Goal: Transaction & Acquisition: Purchase product/service

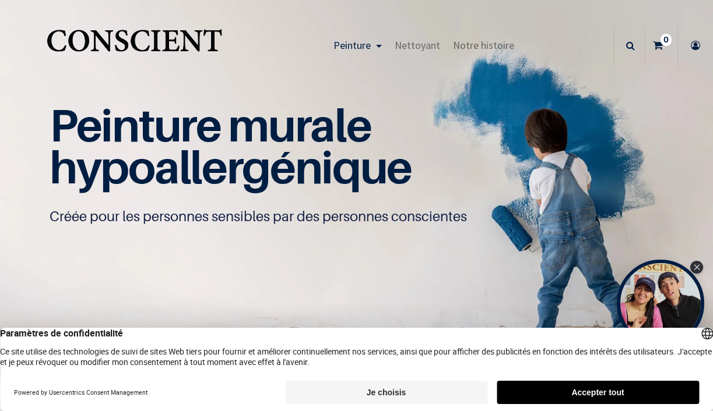
scroll to position [1, 0]
click at [403, 395] on button "Je choisis" at bounding box center [386, 392] width 202 height 23
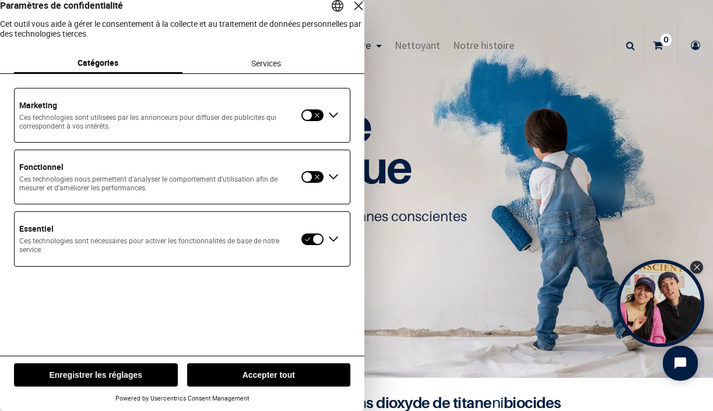
click at [100, 375] on button "Enregistrer les réglages" at bounding box center [96, 375] width 164 height 23
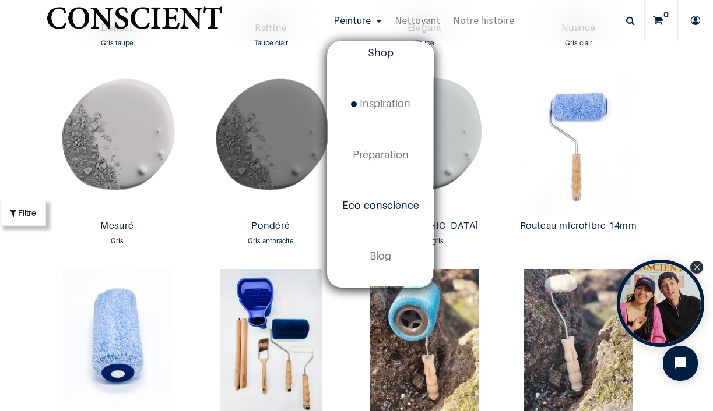
scroll to position [0, 0]
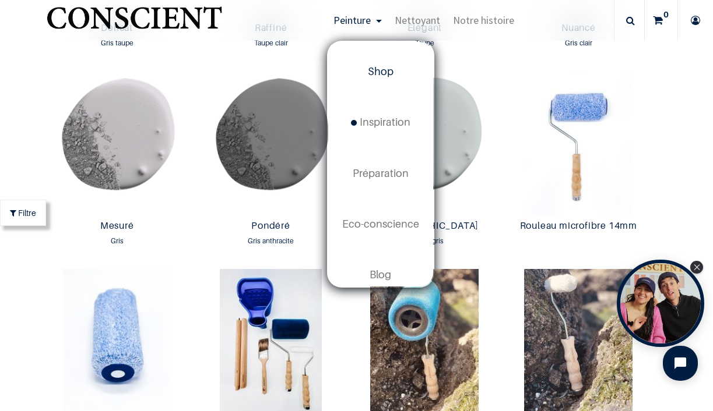
click at [384, 76] on span "Shop" at bounding box center [381, 71] width 26 height 12
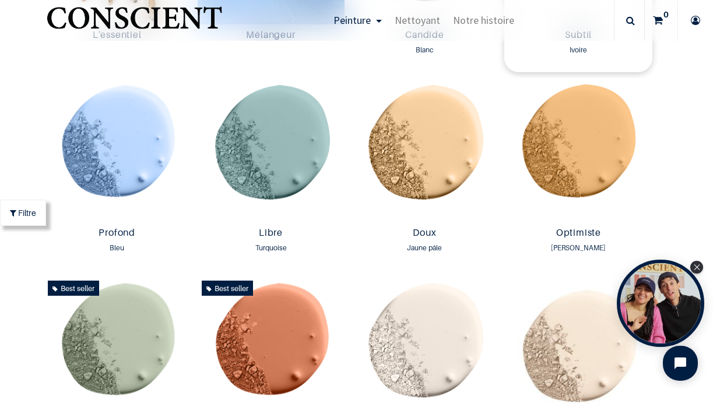
scroll to position [765, 0]
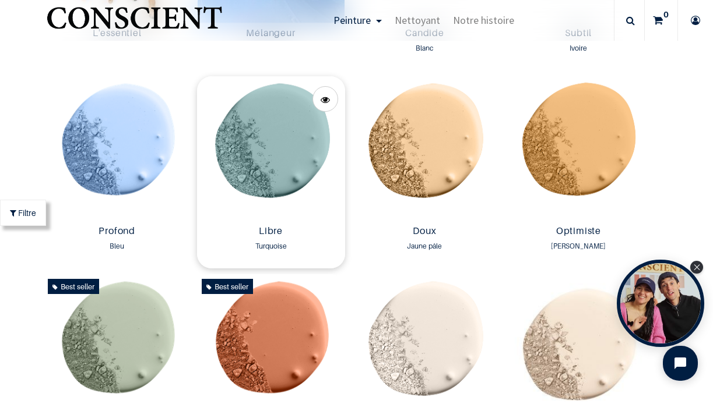
click at [266, 159] on img at bounding box center [271, 148] width 148 height 145
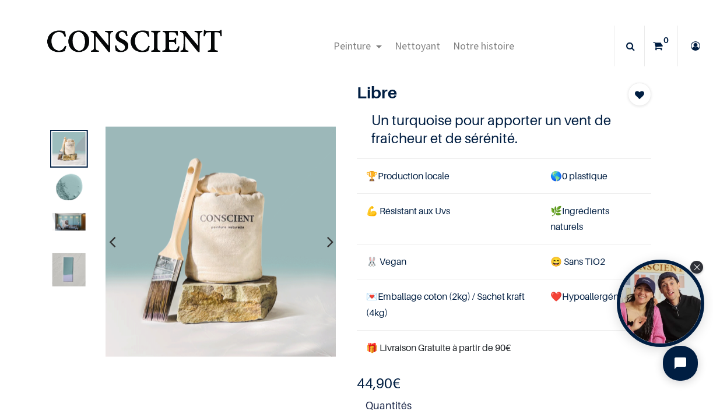
click at [74, 218] on img at bounding box center [68, 221] width 33 height 17
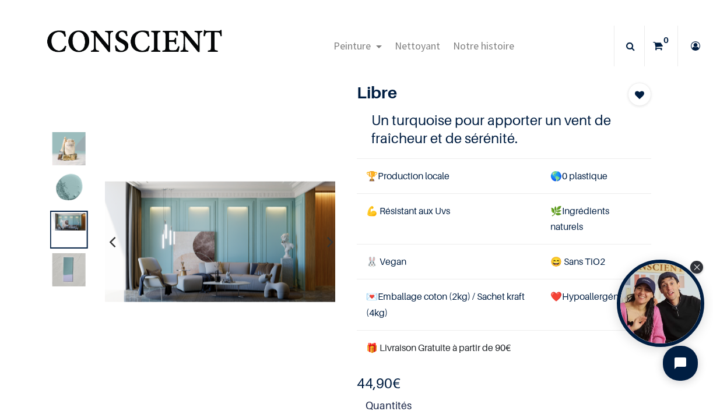
click at [72, 255] on img at bounding box center [68, 270] width 33 height 33
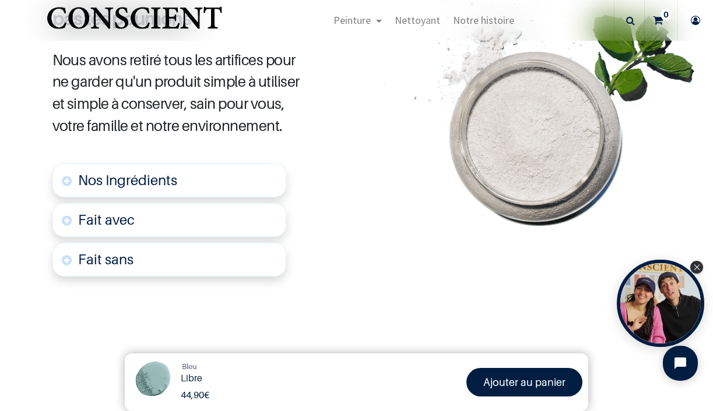
scroll to position [648, 0]
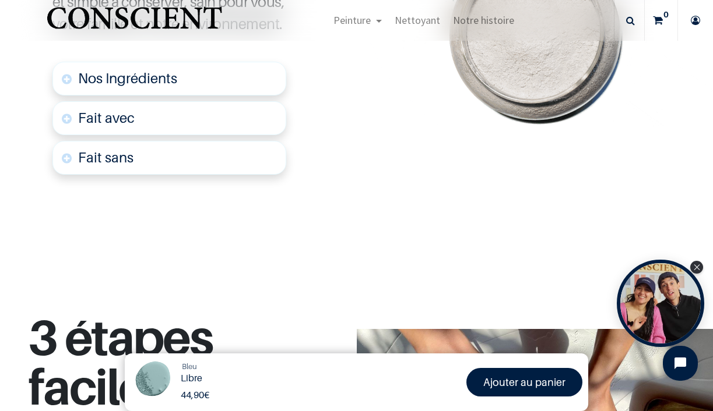
click at [171, 160] on link "Fait sans" at bounding box center [169, 158] width 234 height 34
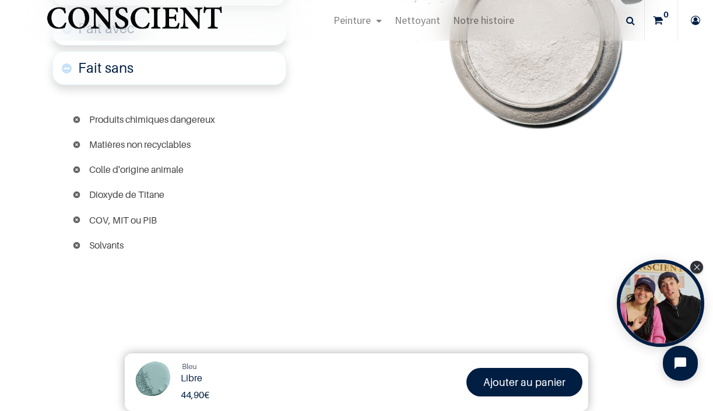
scroll to position [835, 0]
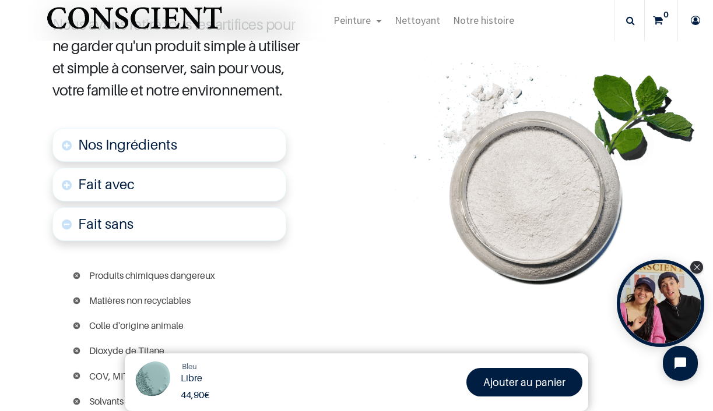
click at [167, 187] on link "Fait avec" at bounding box center [169, 185] width 234 height 34
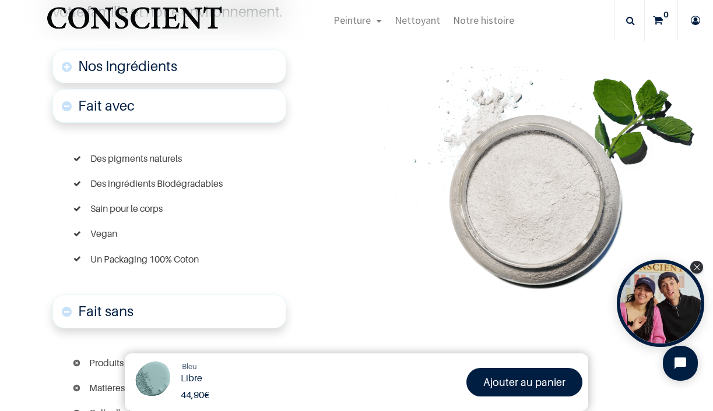
scroll to position [758, 0]
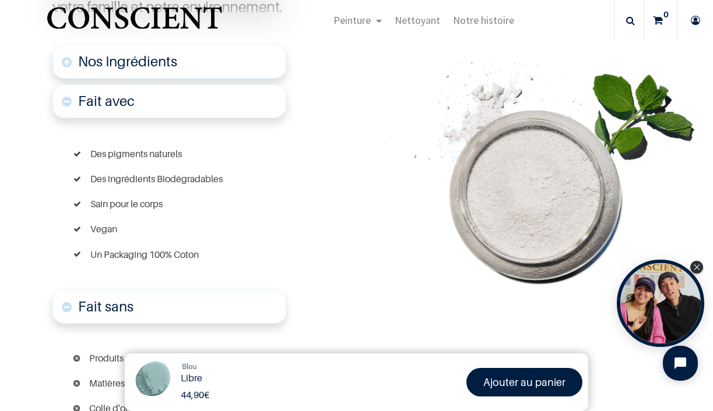
click at [157, 65] on span "Nos Ingrédients" at bounding box center [127, 61] width 99 height 17
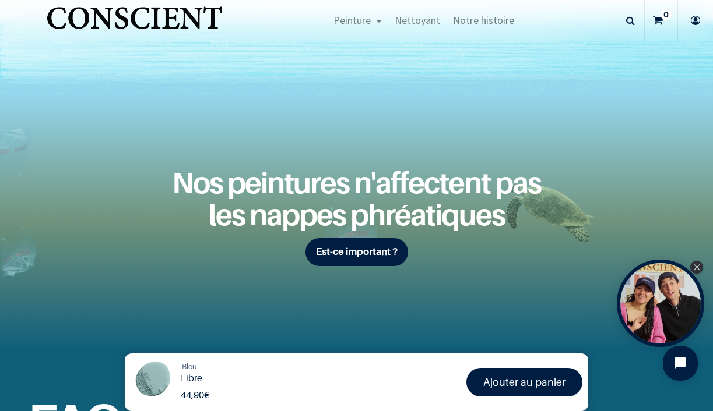
scroll to position [1961, 0]
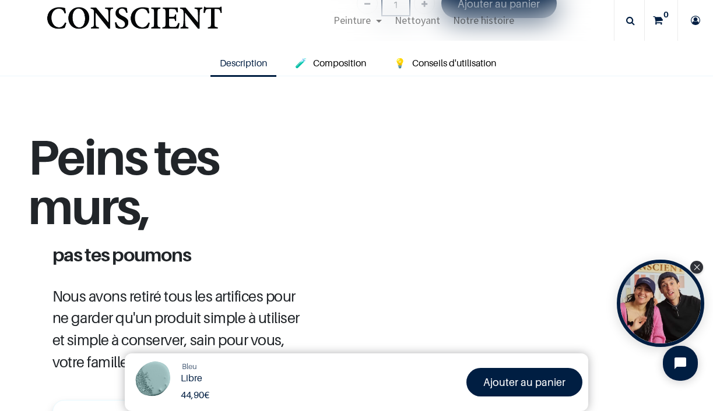
scroll to position [154, 0]
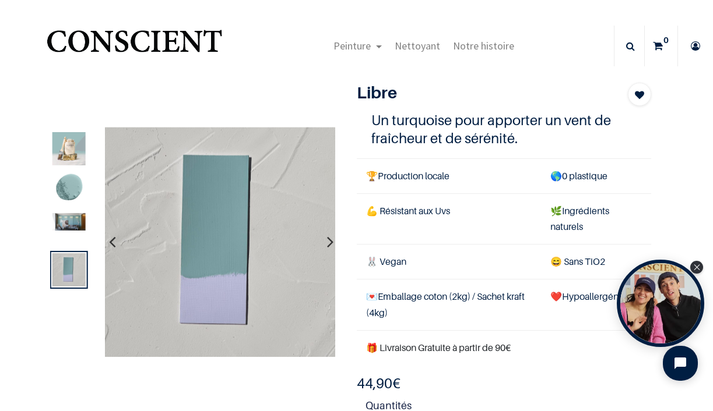
scroll to position [86, 0]
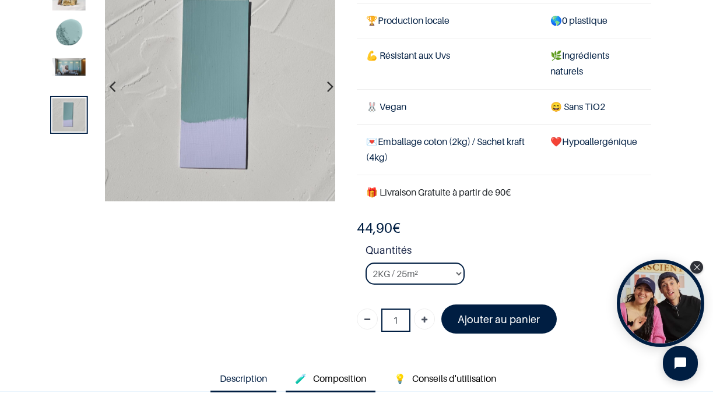
click at [337, 377] on span "Composition" at bounding box center [339, 379] width 53 height 12
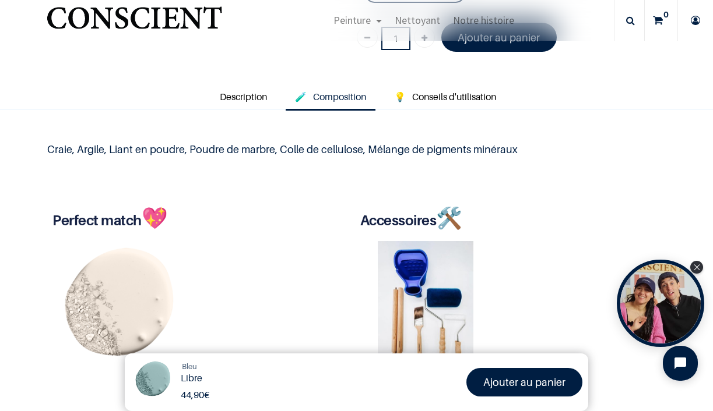
scroll to position [351, 0]
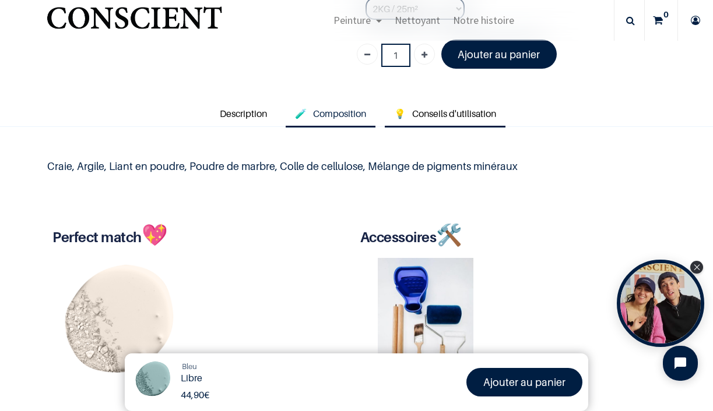
click at [457, 113] on span "Conseils d'utilisation" at bounding box center [454, 114] width 84 height 12
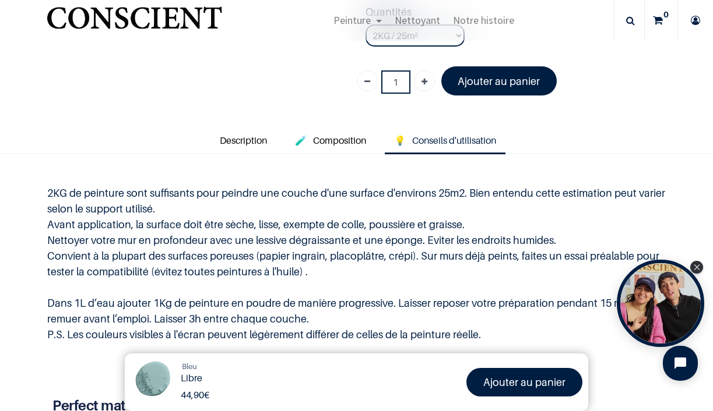
scroll to position [254, 0]
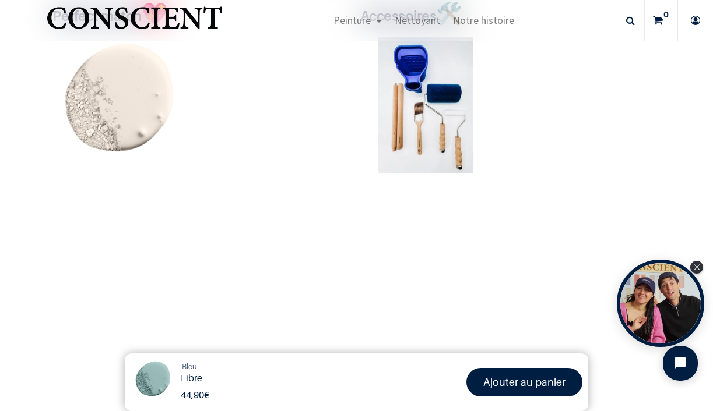
scroll to position [334, 0]
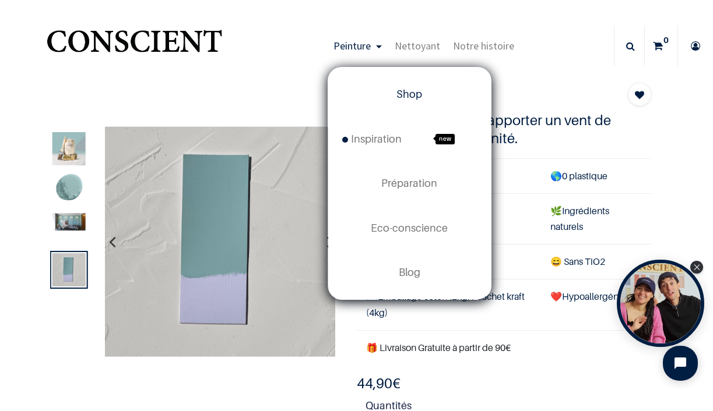
click at [418, 98] on span "Shop" at bounding box center [409, 94] width 26 height 12
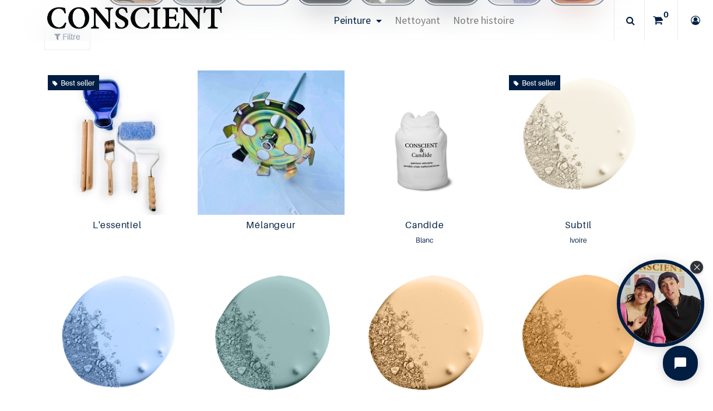
scroll to position [596, 0]
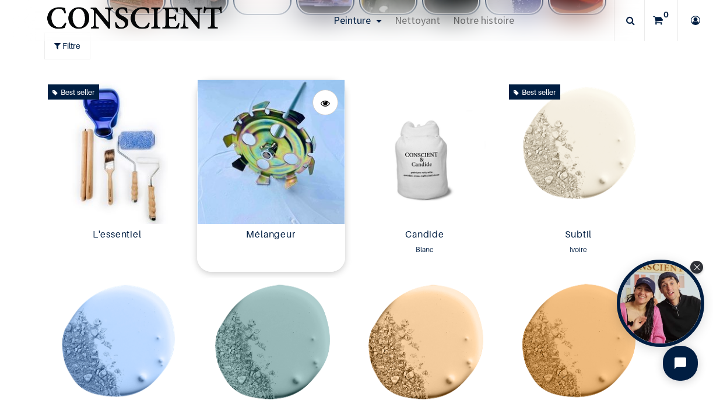
click at [302, 154] on img at bounding box center [271, 152] width 148 height 145
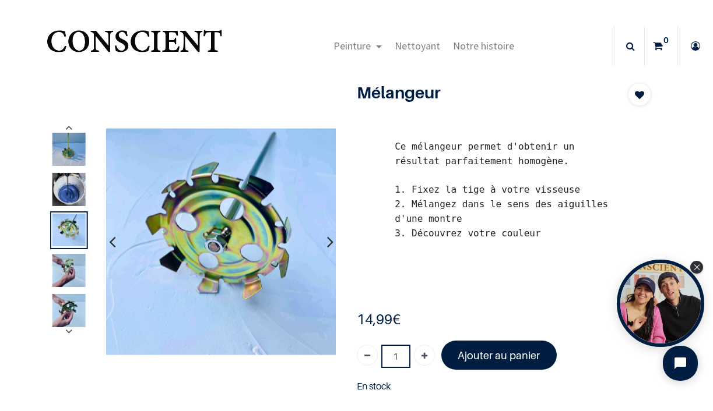
click at [70, 198] on img at bounding box center [68, 189] width 33 height 33
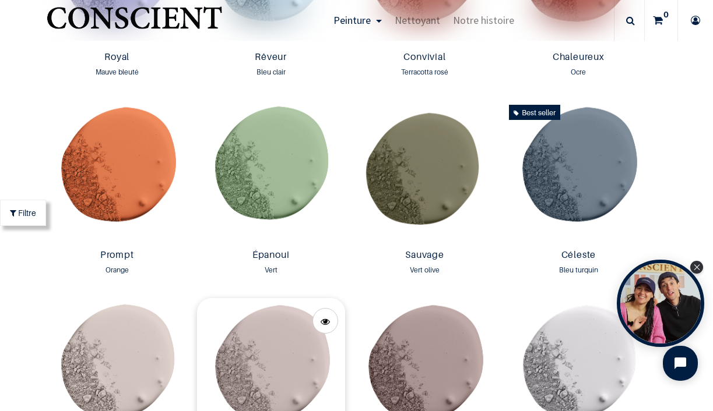
scroll to position [1518, 0]
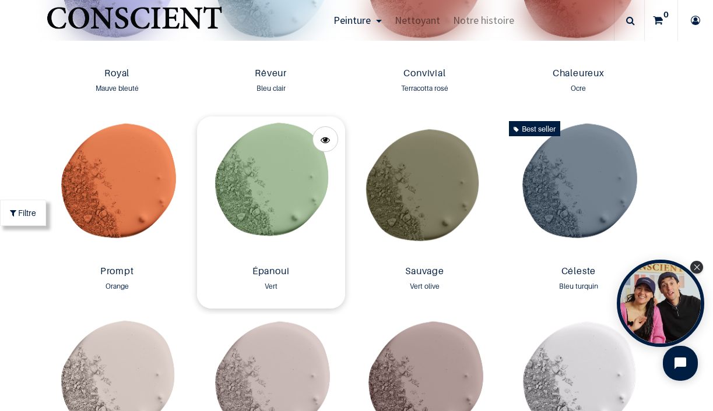
click at [249, 191] on img at bounding box center [271, 189] width 148 height 145
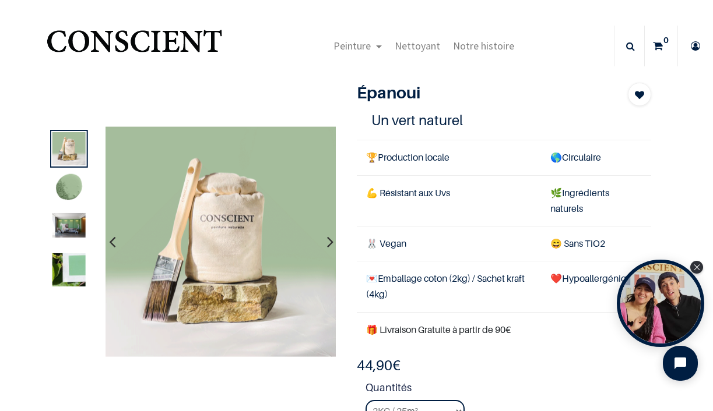
click at [69, 219] on img at bounding box center [68, 225] width 33 height 24
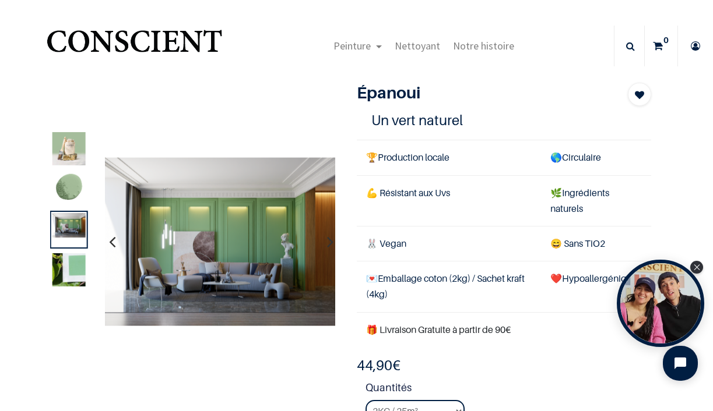
click at [70, 268] on img at bounding box center [68, 270] width 33 height 33
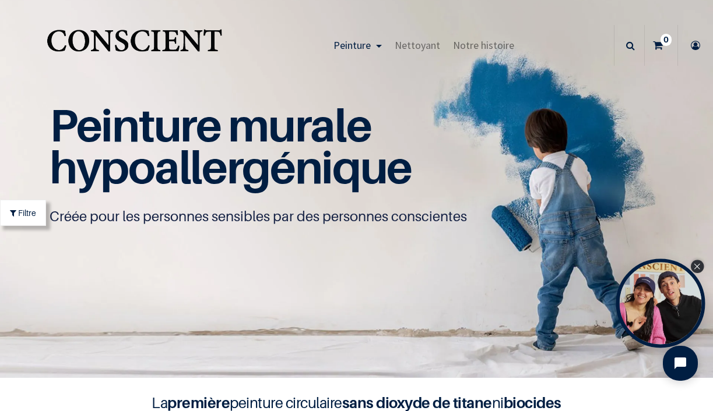
click at [698, 268] on icon "Close Tolstoy widget" at bounding box center [697, 267] width 6 height 6
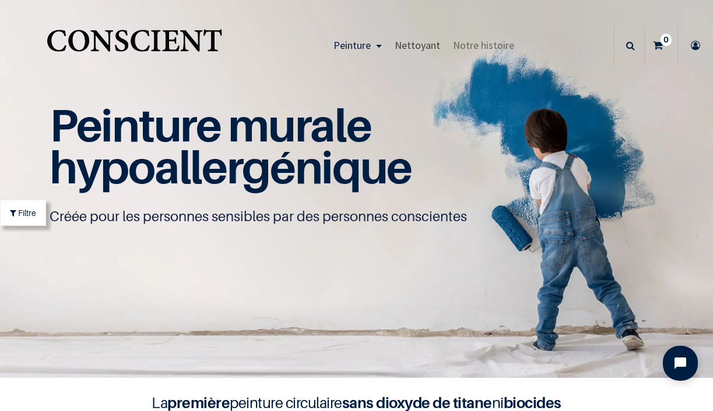
click at [418, 48] on span "Nettoyant" at bounding box center [417, 44] width 45 height 13
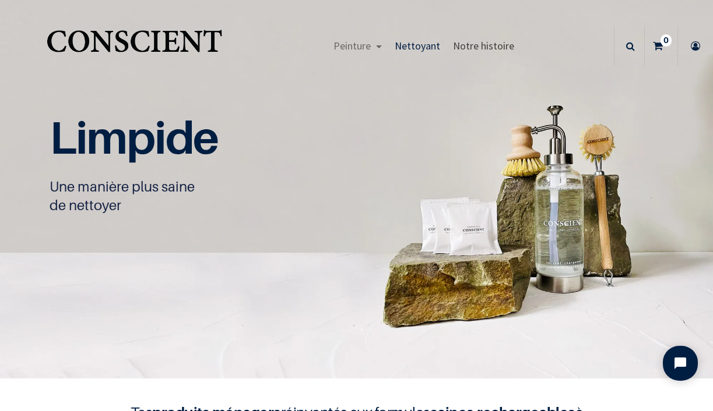
click at [478, 52] on span "Notre histoire" at bounding box center [483, 45] width 61 height 13
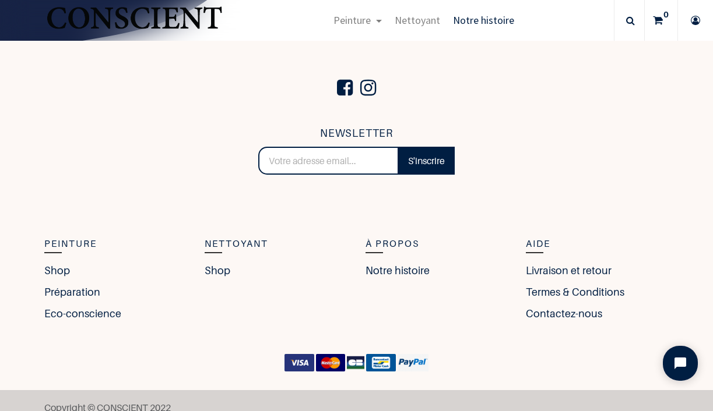
scroll to position [1917, 0]
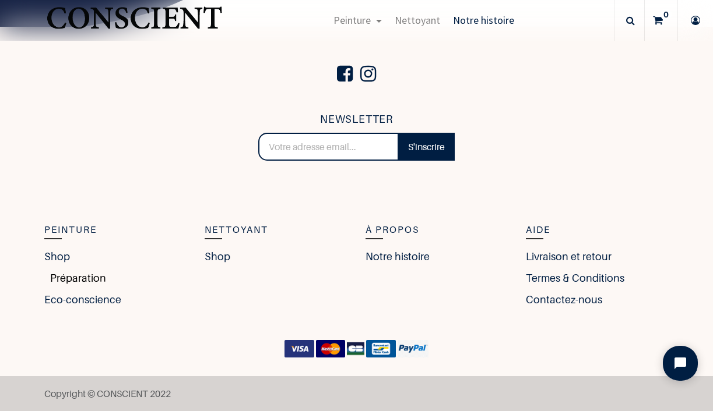
click at [77, 282] on link "Préparation" at bounding box center [75, 278] width 62 height 16
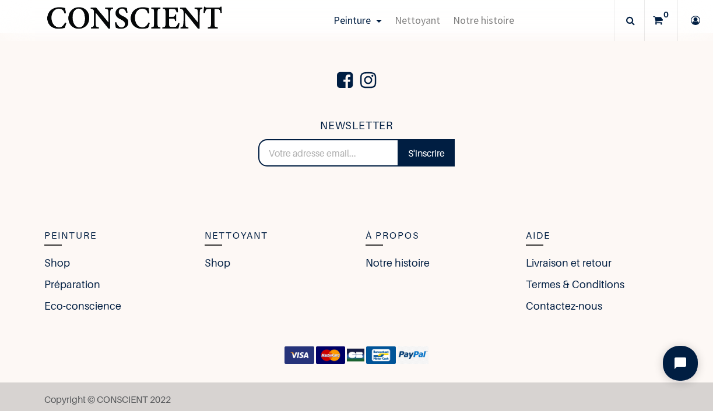
scroll to position [1896, 0]
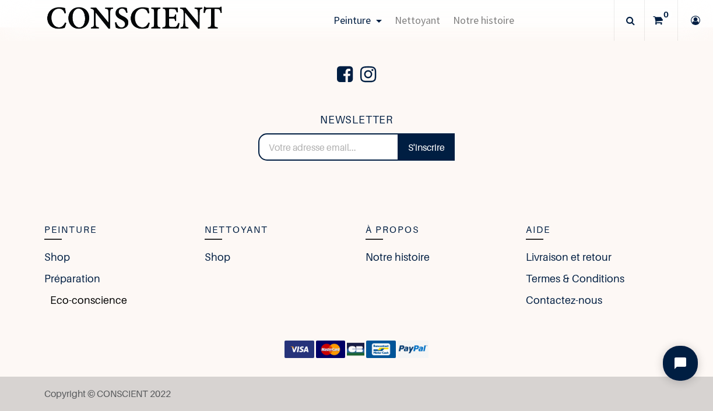
click at [111, 303] on link "Eco-conscience" at bounding box center [85, 301] width 83 height 16
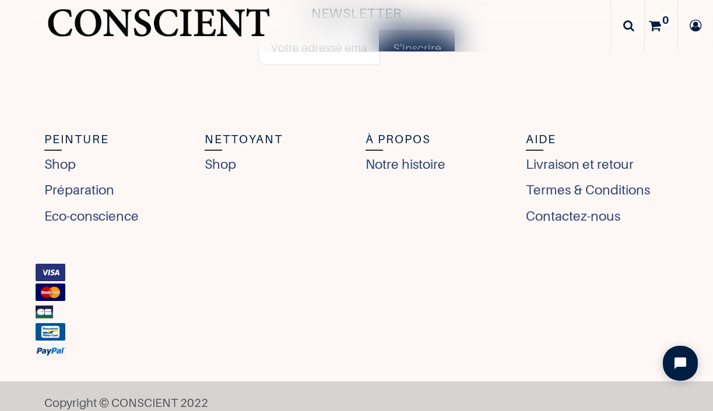
scroll to position [4545, 0]
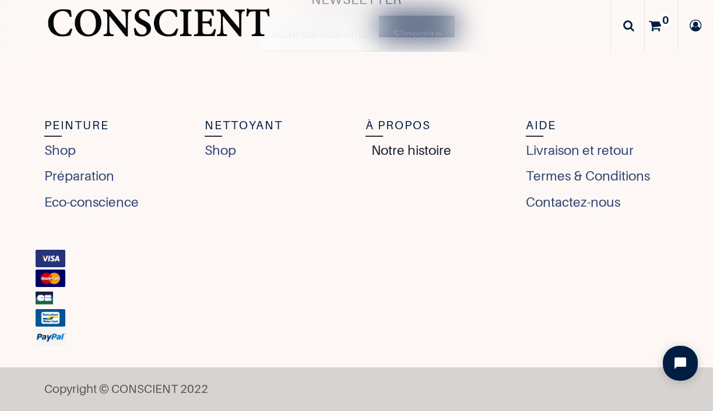
click at [410, 158] on link "Notre histoire" at bounding box center [408, 150] width 86 height 20
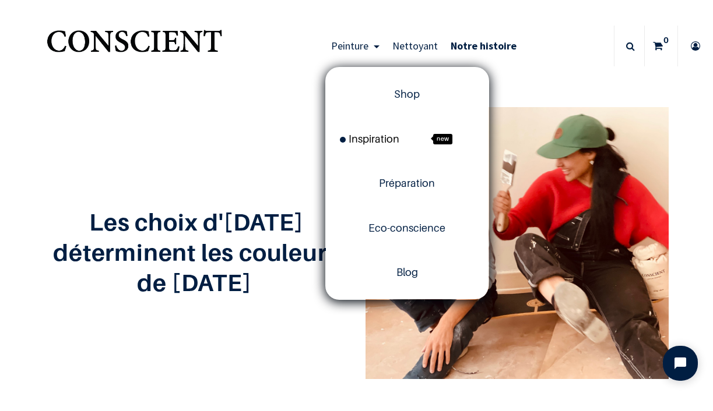
click at [383, 140] on span "Inspiration" at bounding box center [369, 139] width 59 height 12
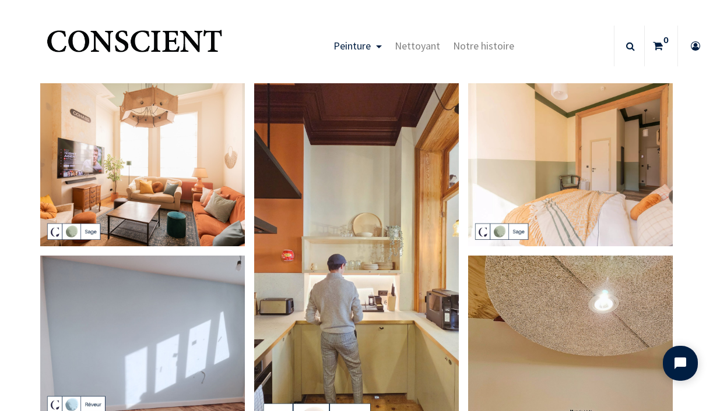
click at [223, 125] on img at bounding box center [142, 165] width 205 height 164
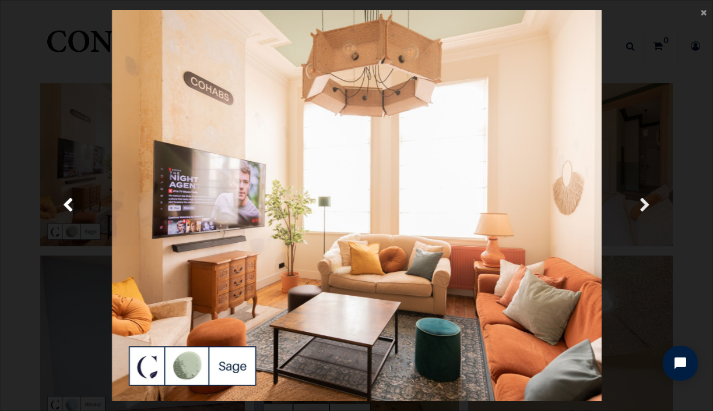
click at [641, 207] on span "Suivante" at bounding box center [644, 206] width 11 height 23
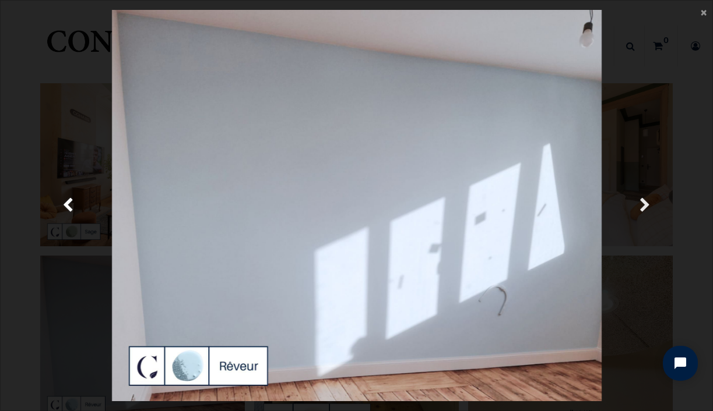
click at [641, 207] on span "Suivante" at bounding box center [644, 206] width 11 height 23
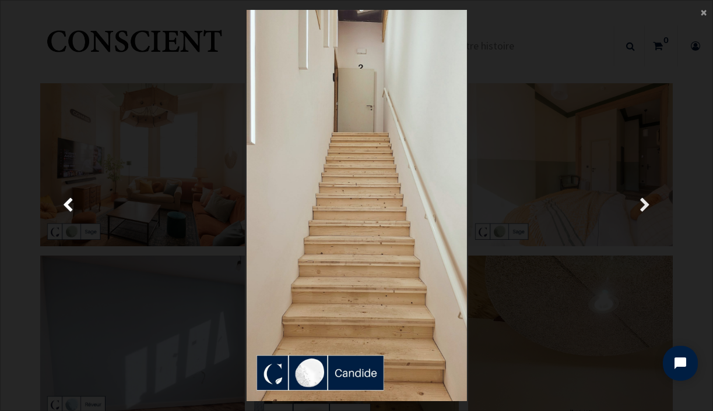
click at [641, 207] on span "Suivante" at bounding box center [644, 206] width 11 height 23
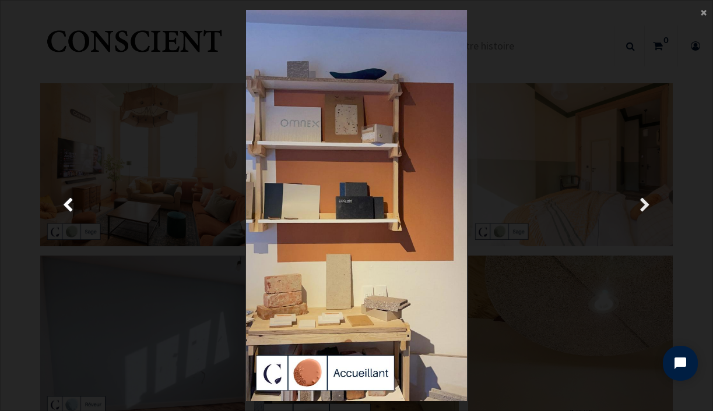
click at [641, 207] on span "Suivante" at bounding box center [644, 206] width 11 height 23
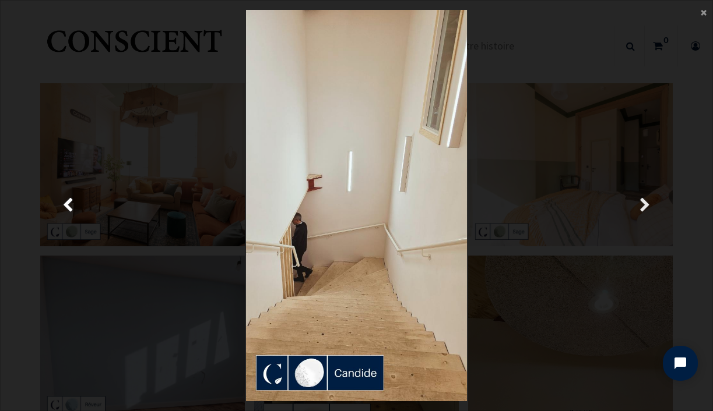
click at [641, 207] on span "Suivante" at bounding box center [644, 206] width 11 height 23
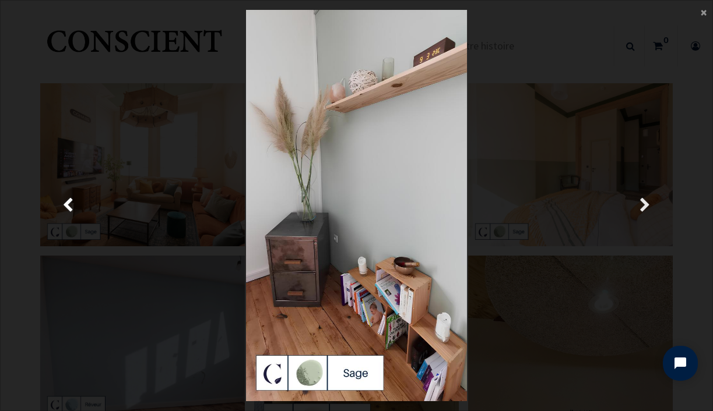
click at [641, 207] on span "Suivante" at bounding box center [644, 206] width 11 height 23
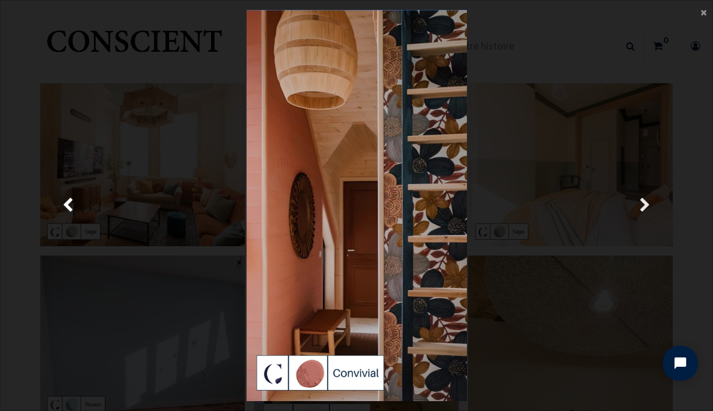
click at [641, 207] on span "Suivante" at bounding box center [644, 206] width 11 height 23
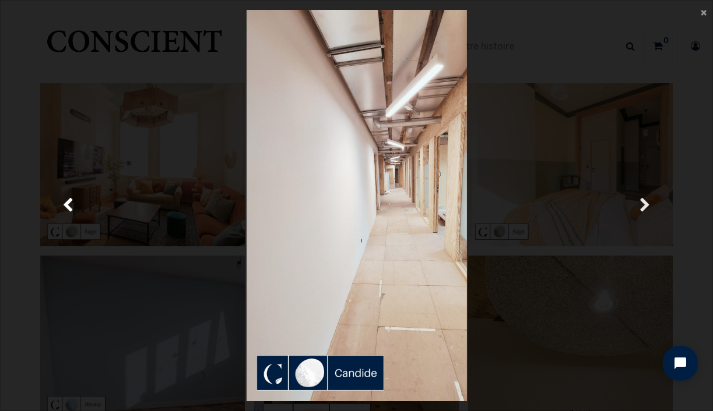
click at [641, 207] on span "Suivante" at bounding box center [644, 206] width 11 height 23
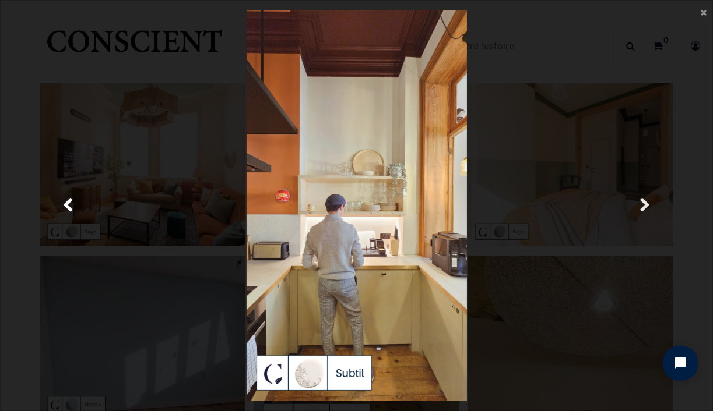
click at [641, 207] on span "Suivante" at bounding box center [644, 206] width 11 height 23
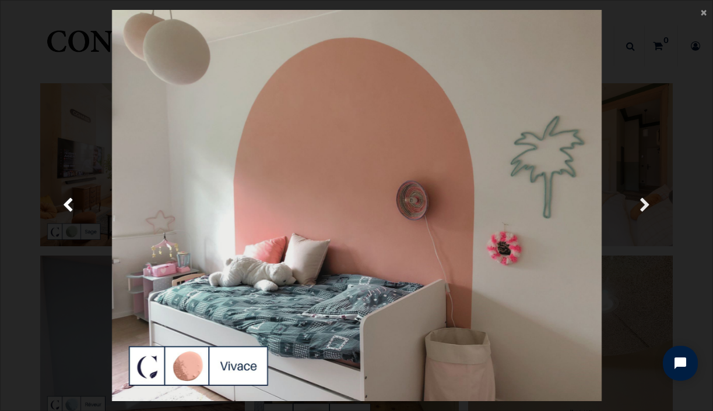
click at [641, 207] on span "Suivante" at bounding box center [644, 206] width 11 height 23
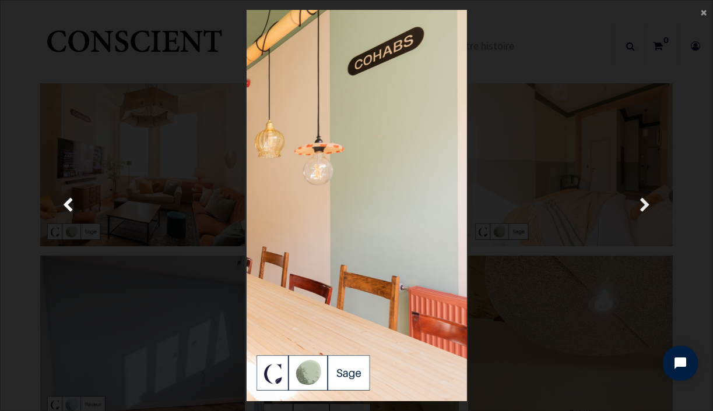
click at [641, 207] on span "Suivante" at bounding box center [644, 206] width 11 height 23
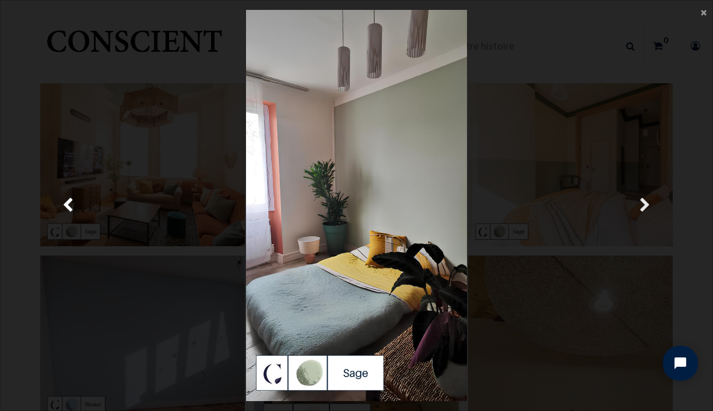
click at [641, 207] on span "Suivante" at bounding box center [644, 206] width 11 height 23
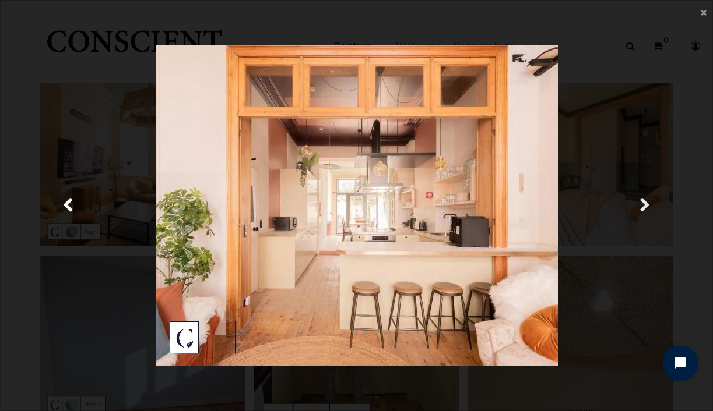
click at [641, 207] on span "Suivante" at bounding box center [644, 206] width 11 height 23
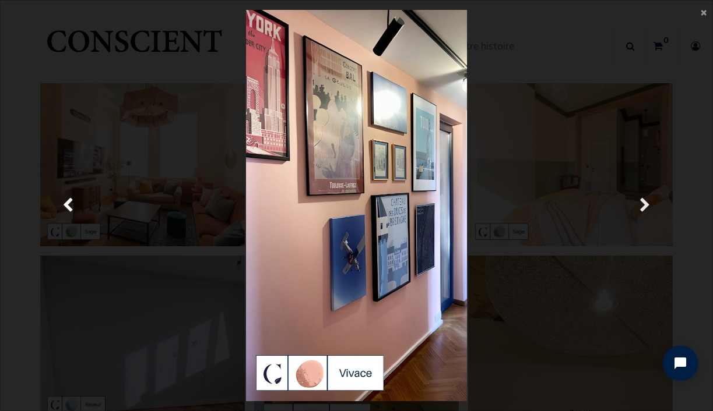
click at [641, 207] on span "Suivante" at bounding box center [644, 206] width 11 height 23
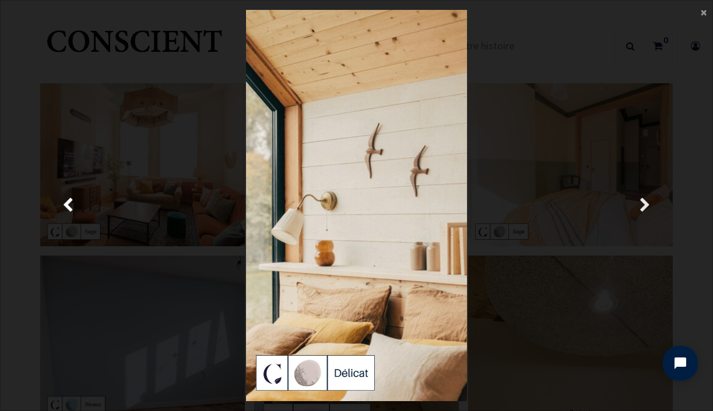
click at [641, 207] on span "Suivante" at bounding box center [644, 206] width 11 height 23
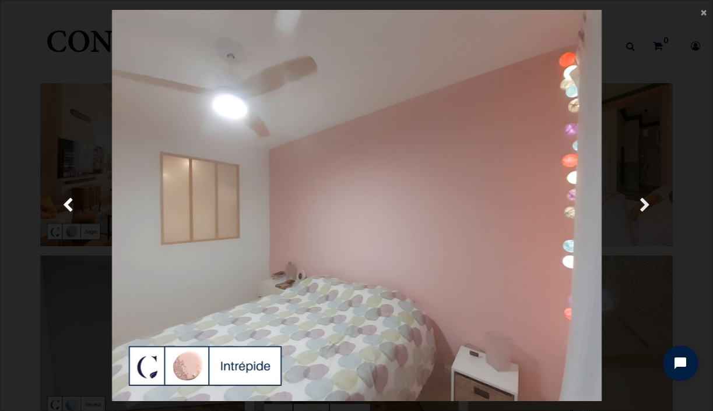
click at [641, 207] on span "Suivante" at bounding box center [644, 206] width 11 height 23
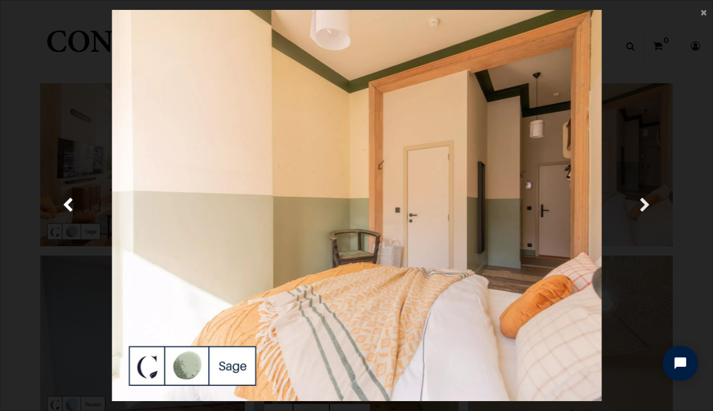
click at [641, 207] on span "Suivante" at bounding box center [644, 206] width 11 height 23
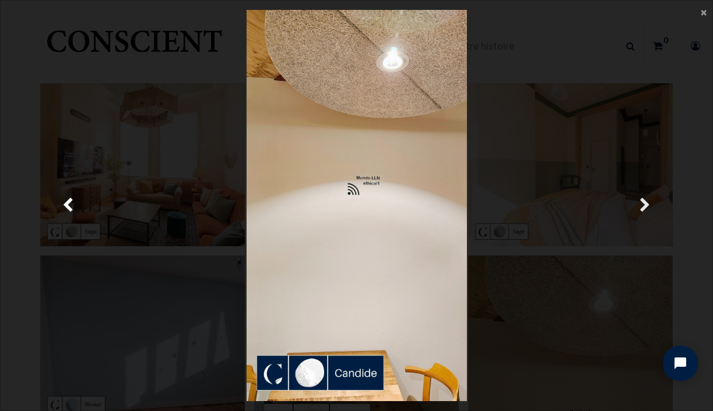
click at [641, 207] on span "Suivante" at bounding box center [644, 206] width 11 height 23
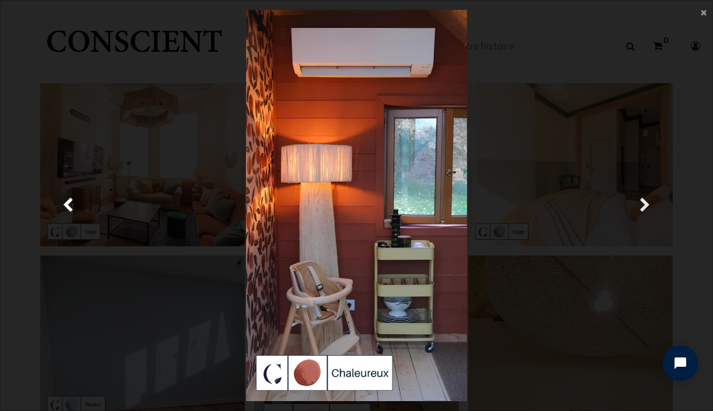
click at [641, 207] on span "Suivante" at bounding box center [644, 206] width 11 height 23
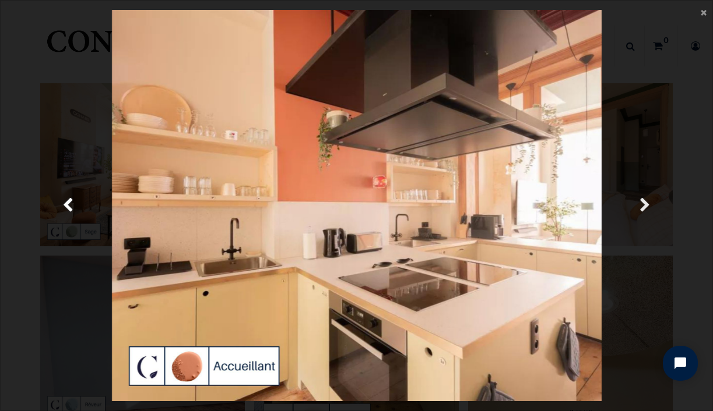
click at [641, 207] on span "Suivante" at bounding box center [644, 206] width 11 height 23
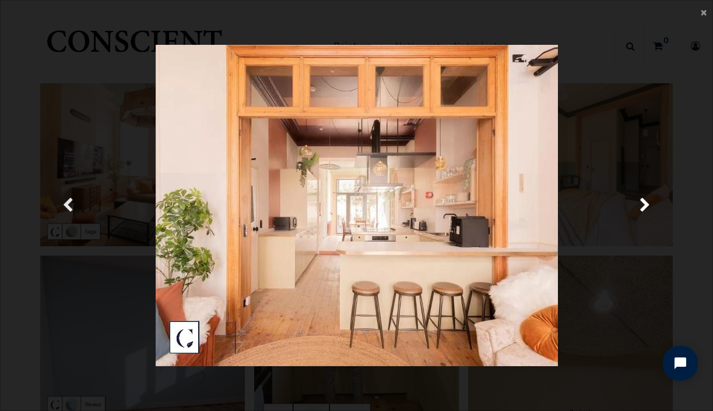
click at [66, 203] on span "Précedent" at bounding box center [67, 206] width 11 height 23
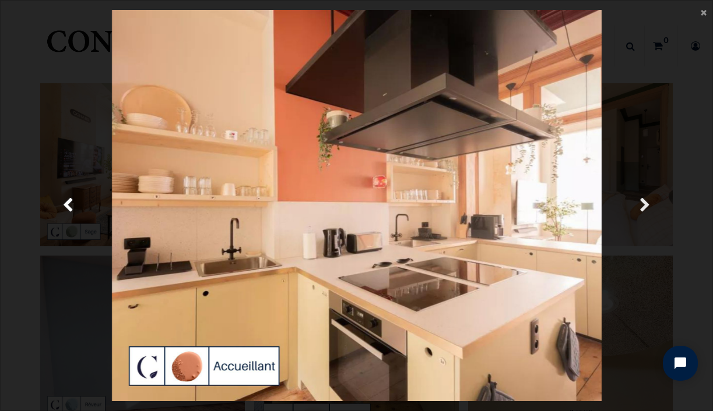
click at [641, 205] on span "Suivante" at bounding box center [644, 206] width 11 height 23
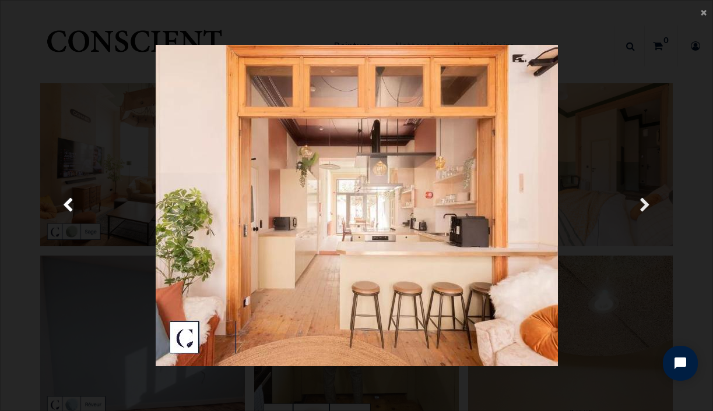
click at [641, 205] on span "Suivante" at bounding box center [644, 206] width 11 height 23
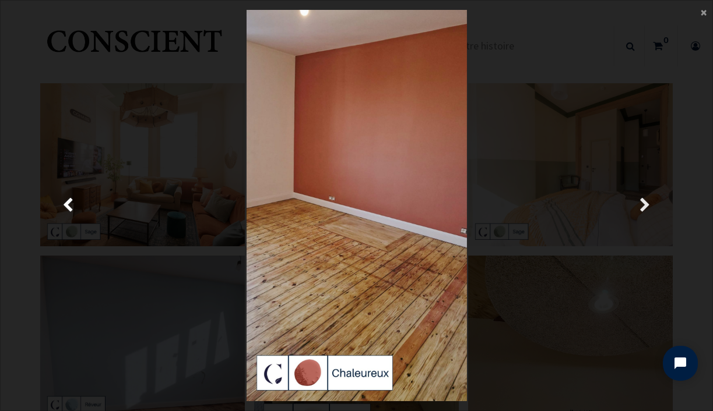
click at [641, 205] on span "Suivante" at bounding box center [644, 206] width 11 height 23
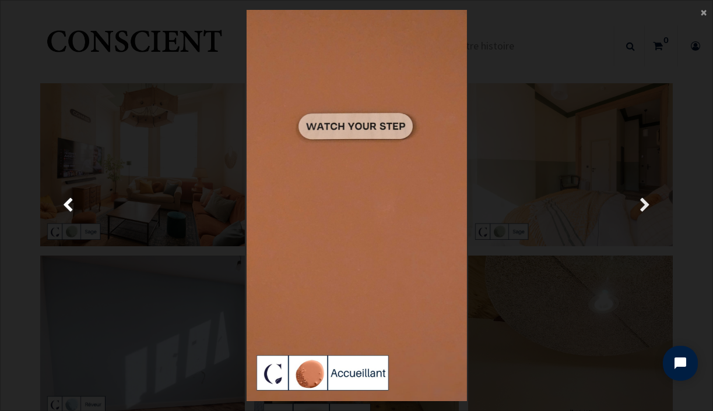
click at [641, 205] on span "Suivante" at bounding box center [644, 206] width 11 height 23
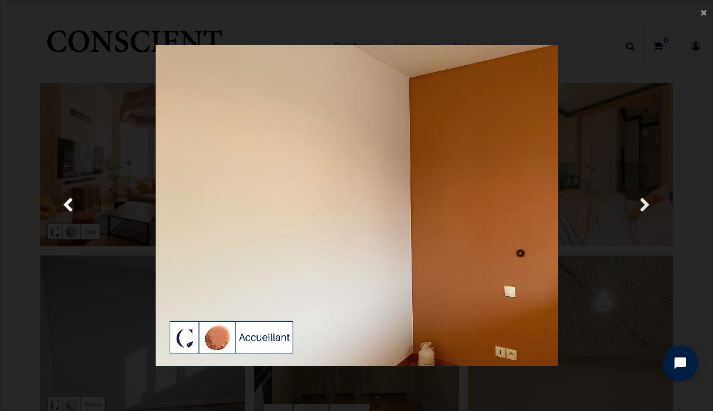
click at [641, 205] on span "Suivante" at bounding box center [644, 206] width 11 height 23
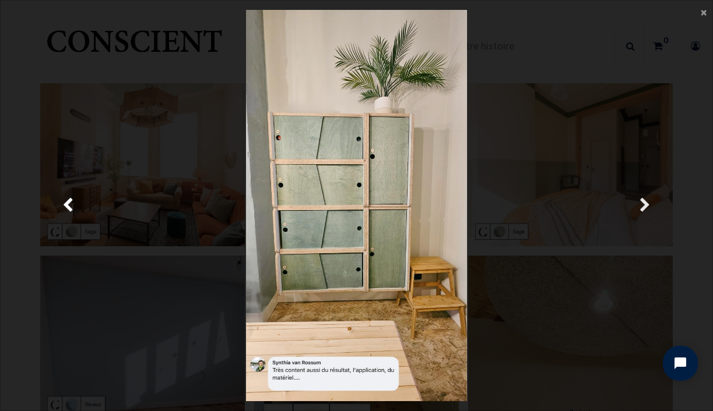
click at [641, 205] on span "Suivante" at bounding box center [644, 206] width 11 height 23
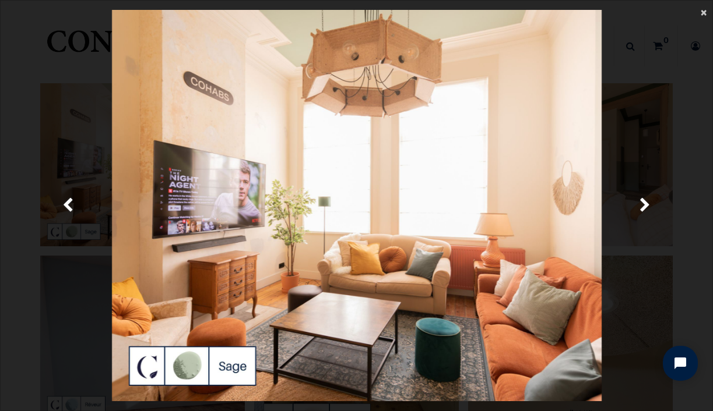
click at [703, 12] on span "×" at bounding box center [704, 12] width 6 height 16
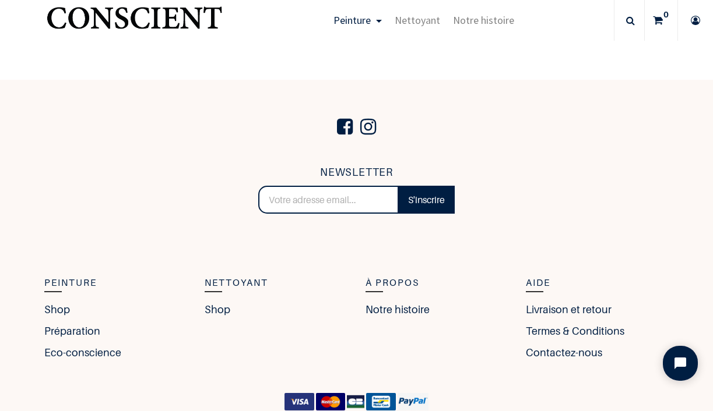
scroll to position [2731, 0]
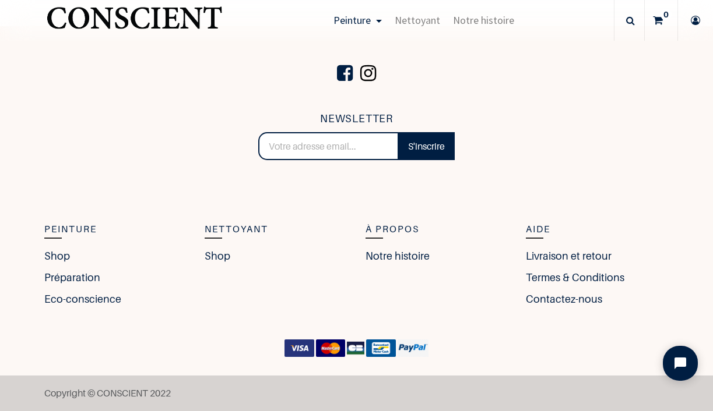
click at [365, 73] on span at bounding box center [368, 74] width 22 height 40
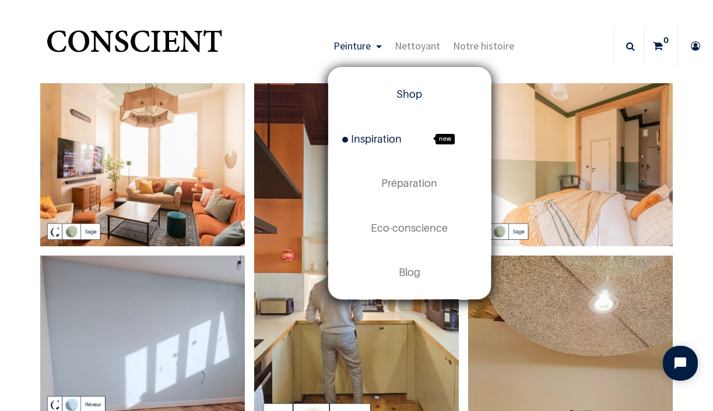
click at [409, 95] on span "Shop" at bounding box center [409, 94] width 26 height 12
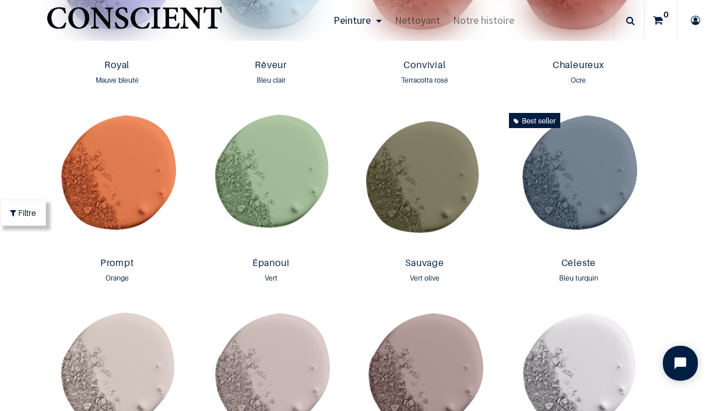
scroll to position [1530, 0]
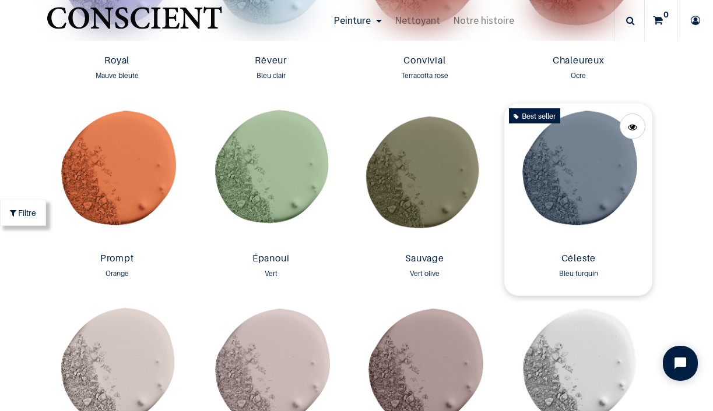
click at [582, 181] on img at bounding box center [578, 176] width 148 height 145
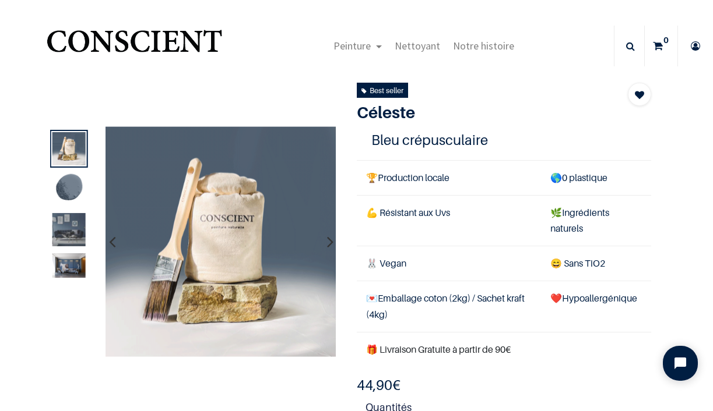
click at [66, 238] on img at bounding box center [68, 229] width 33 height 33
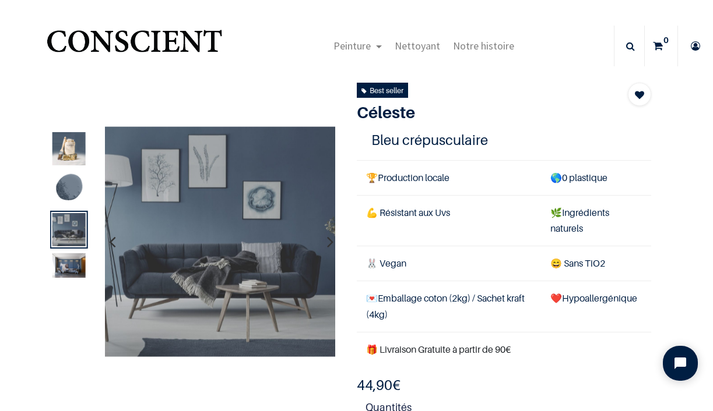
click at [68, 265] on img at bounding box center [68, 266] width 33 height 24
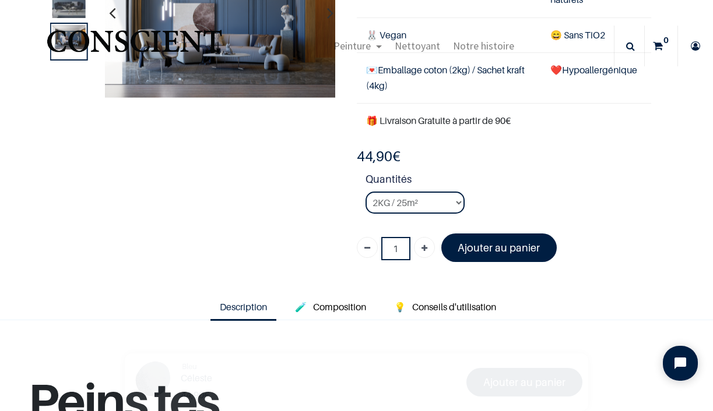
scroll to position [158, 0]
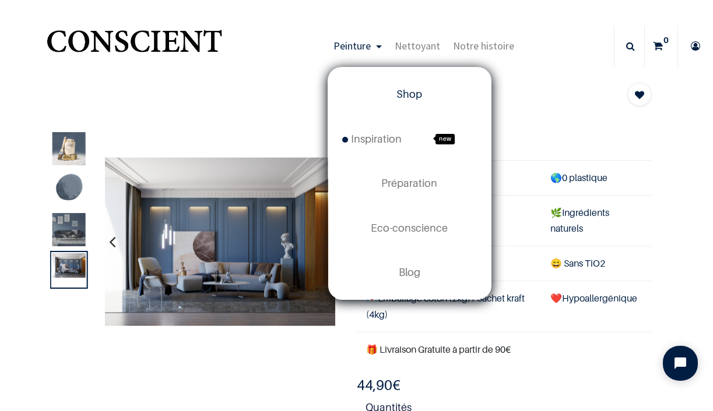
click at [390, 100] on link "Shop" at bounding box center [409, 94] width 163 height 44
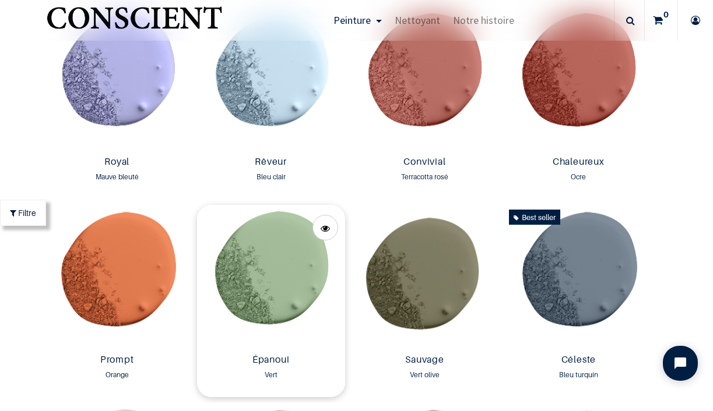
scroll to position [1432, 0]
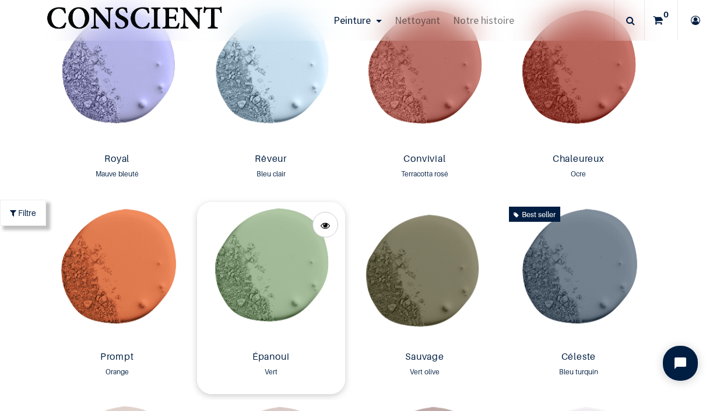
click at [290, 259] on img at bounding box center [271, 274] width 148 height 145
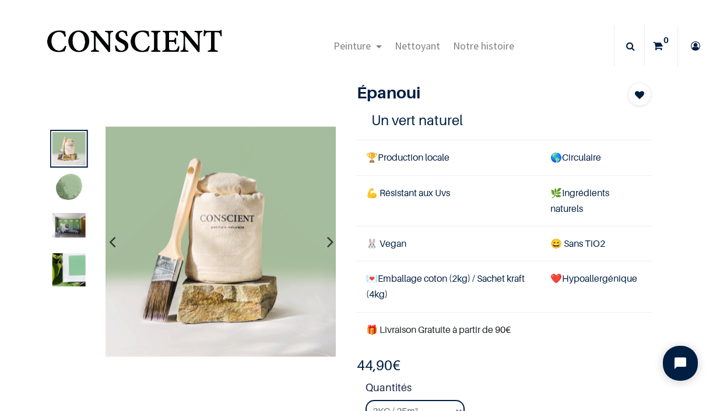
click at [78, 227] on img at bounding box center [68, 225] width 33 height 24
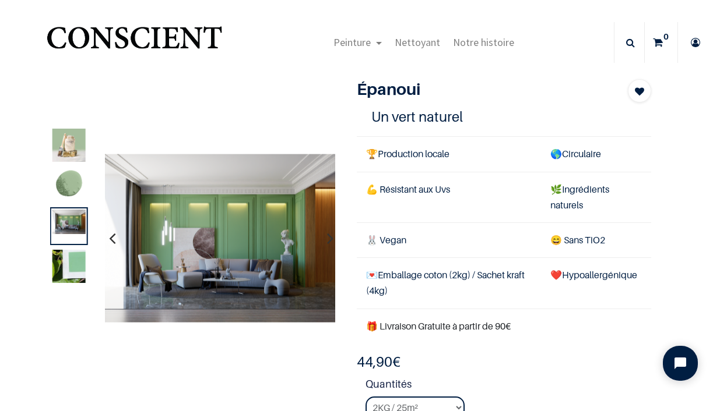
scroll to position [112, 0]
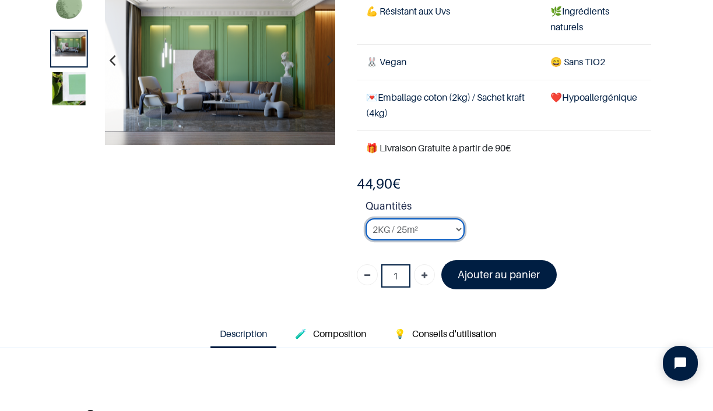
select select "108"
click option "Testeur" at bounding box center [0, 0] width 0 height 0
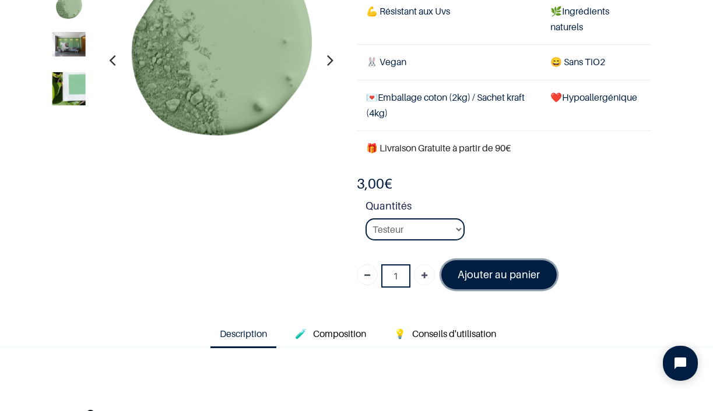
click at [485, 275] on font "Ajouter au panier" at bounding box center [499, 275] width 82 height 12
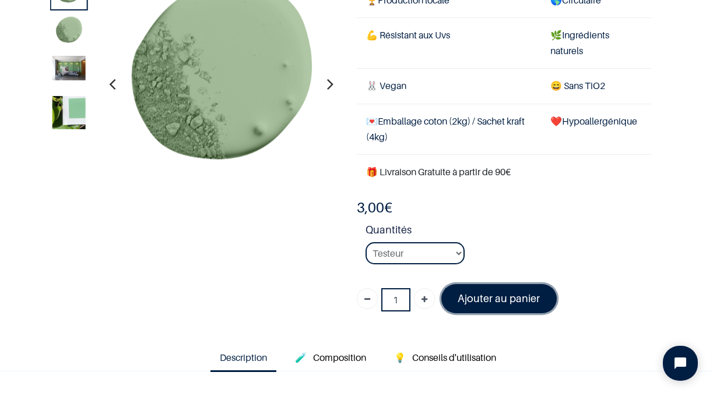
scroll to position [79, 0]
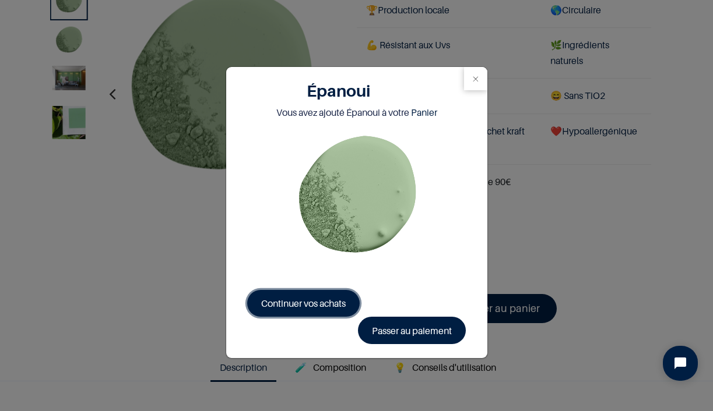
click at [328, 307] on span "Continuer vos achats" at bounding box center [303, 304] width 85 height 12
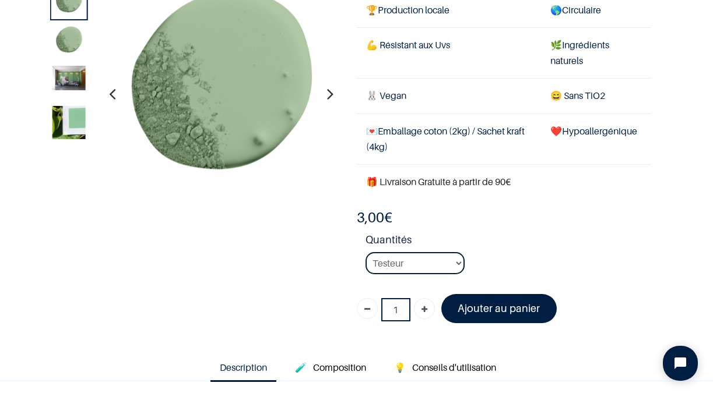
scroll to position [79, 0]
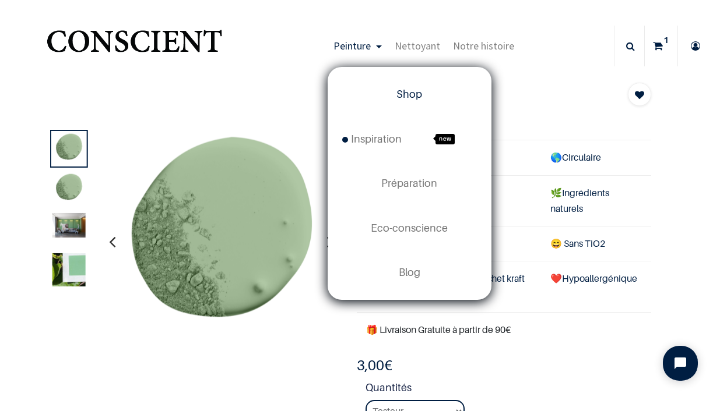
click at [387, 95] on link "Shop" at bounding box center [409, 94] width 163 height 44
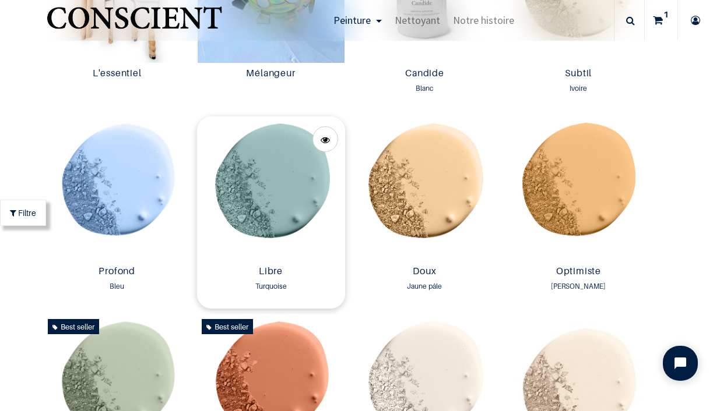
scroll to position [726, 0]
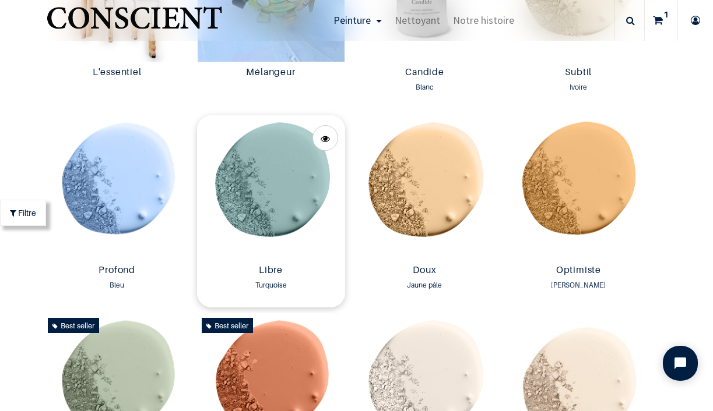
click at [291, 176] on img at bounding box center [271, 187] width 148 height 145
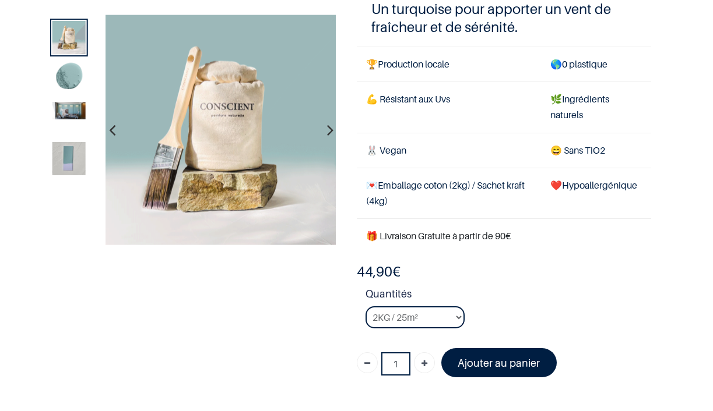
scroll to position [121, 0]
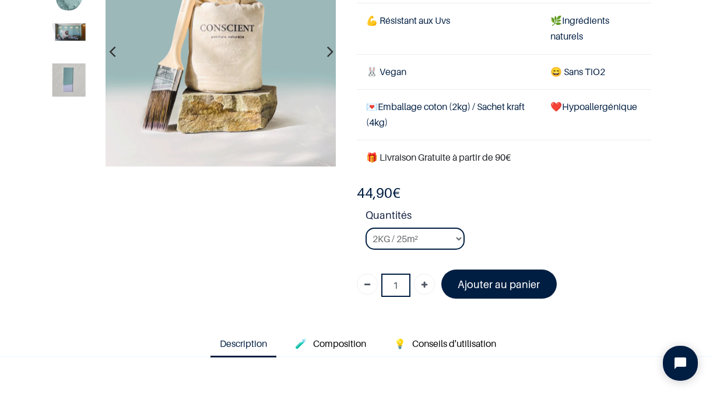
scroll to position [147, 0]
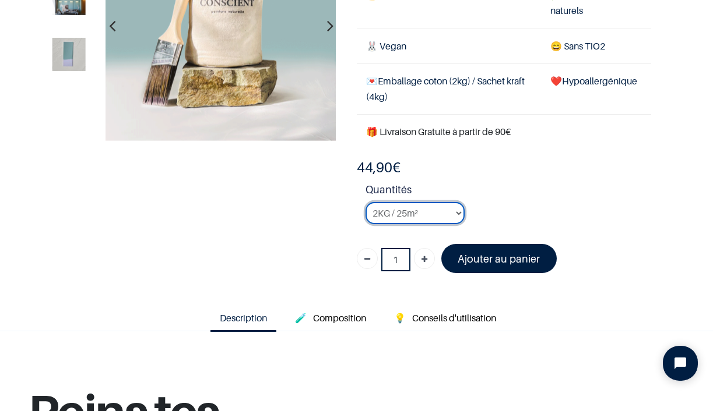
select select "54"
click option "Testeur" at bounding box center [0, 0] width 0 height 0
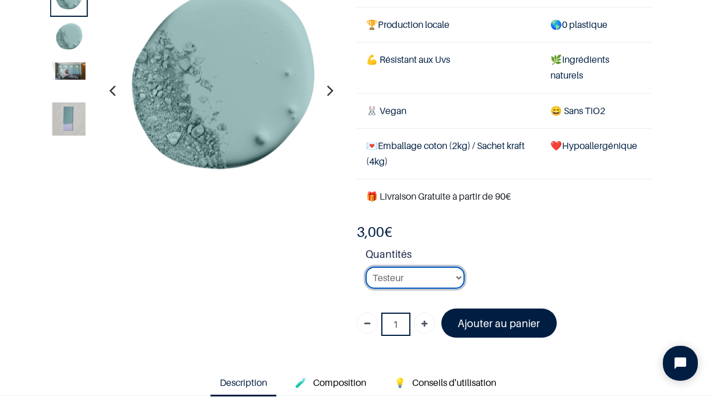
scroll to position [32, 0]
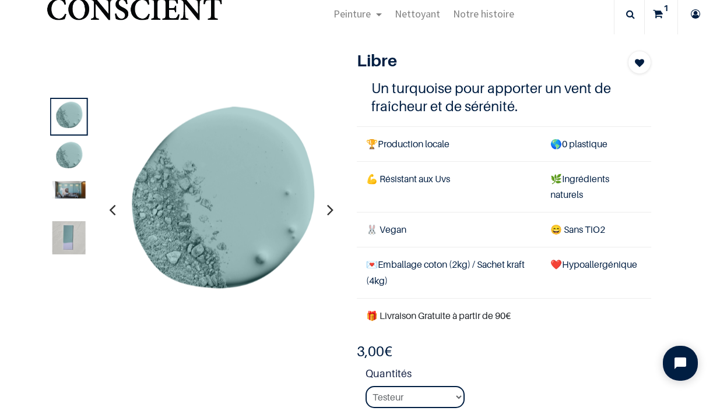
click at [73, 191] on img at bounding box center [68, 189] width 33 height 17
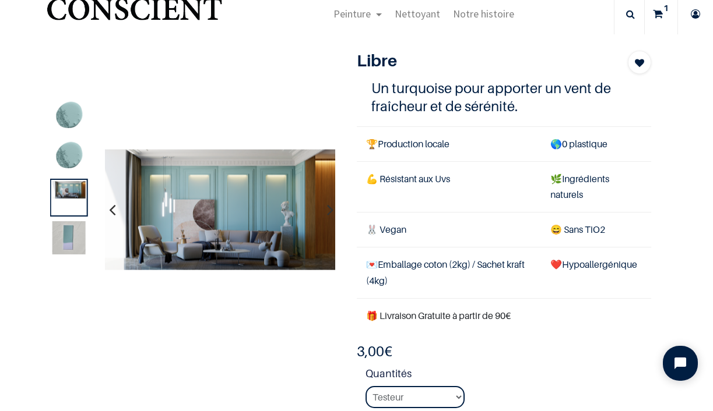
scroll to position [147, 0]
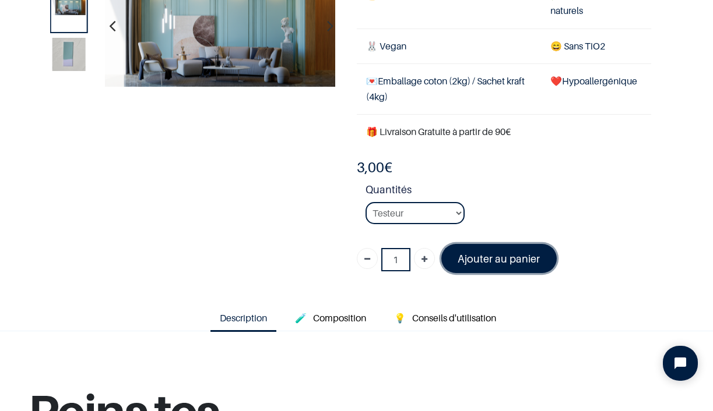
click at [501, 256] on font "Ajouter au panier" at bounding box center [499, 259] width 82 height 12
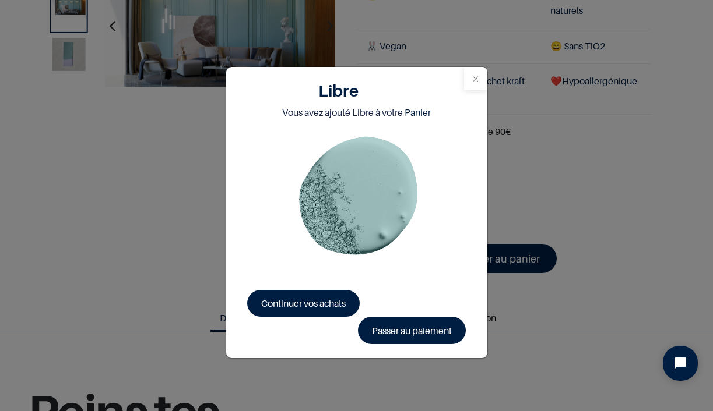
click at [474, 84] on button "Close" at bounding box center [475, 78] width 23 height 23
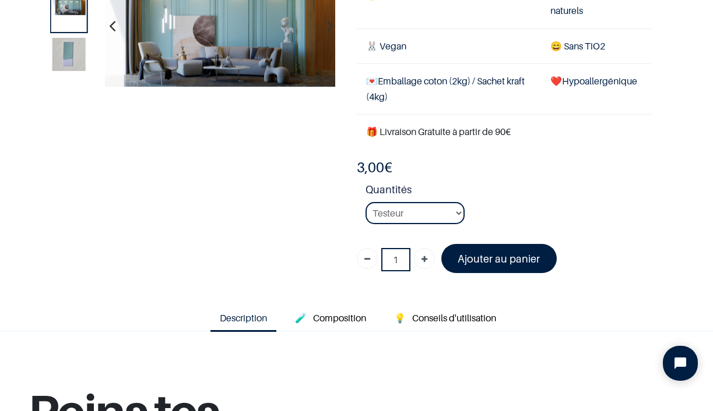
scroll to position [76, 0]
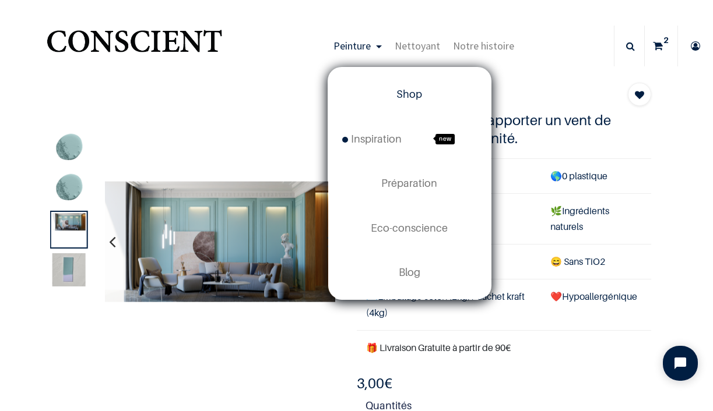
click at [392, 98] on link "Shop" at bounding box center [409, 94] width 163 height 44
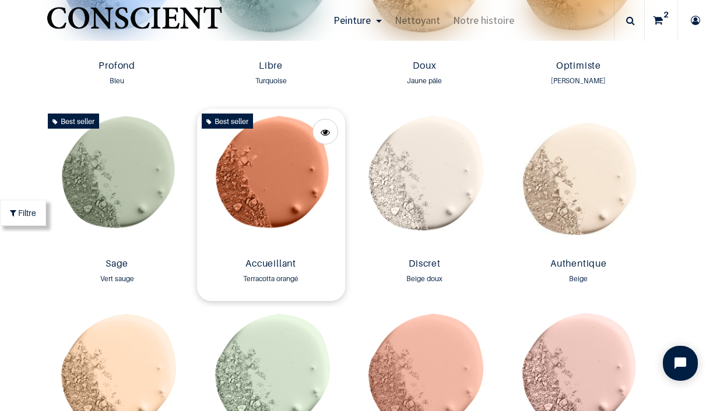
scroll to position [935, 0]
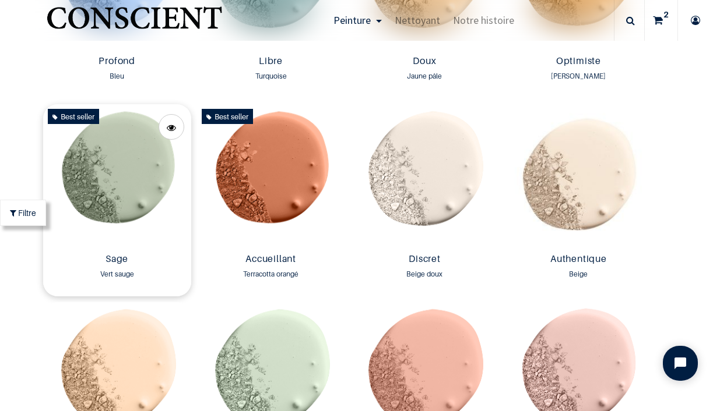
click at [132, 150] on img at bounding box center [117, 176] width 148 height 145
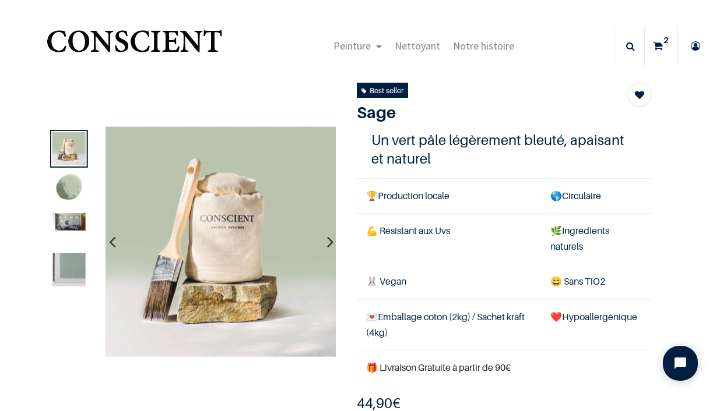
click at [69, 219] on img at bounding box center [68, 221] width 33 height 17
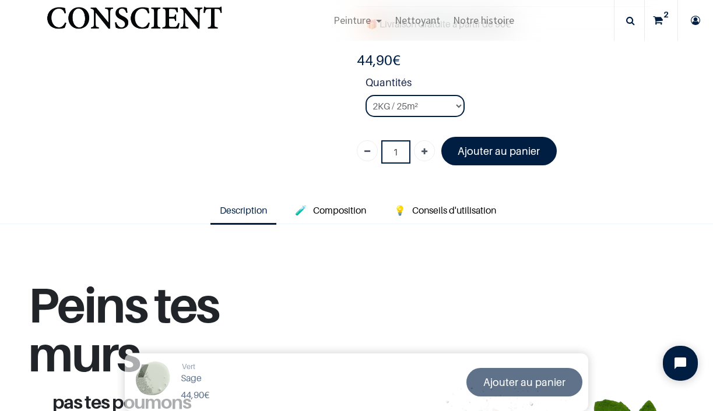
scroll to position [278, 0]
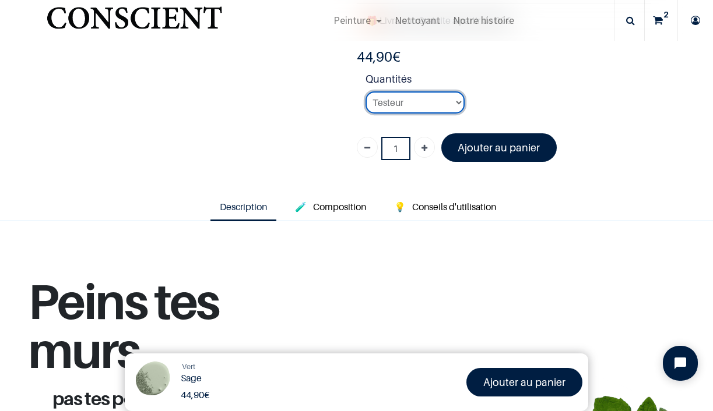
click option "Testeur" at bounding box center [0, 0] width 0 height 0
click at [505, 152] on font "Ajouter au panier" at bounding box center [499, 148] width 82 height 12
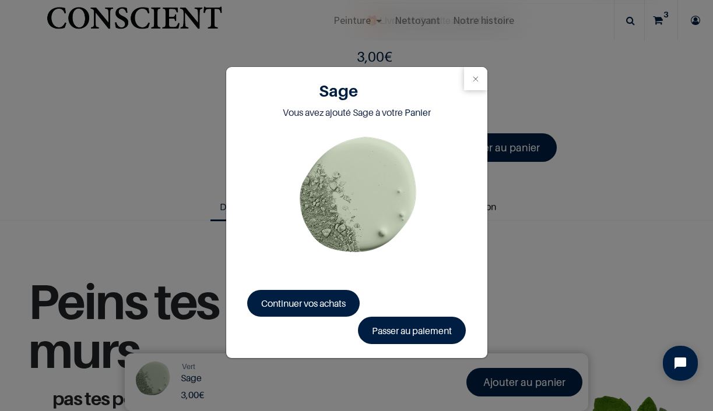
select select "16"
click at [476, 78] on button "Close" at bounding box center [475, 78] width 23 height 23
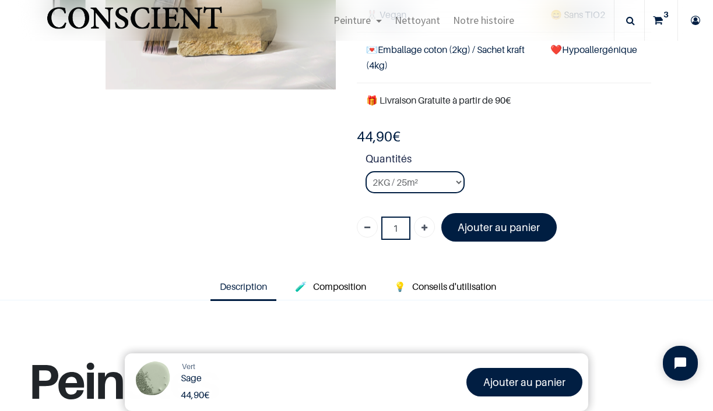
scroll to position [107, 0]
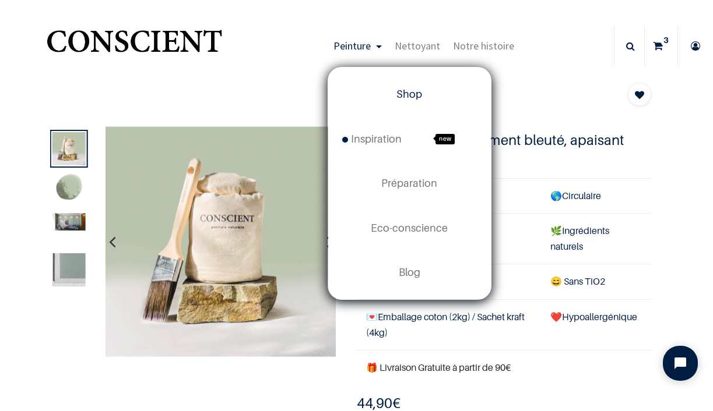
click at [400, 94] on span "Shop" at bounding box center [409, 94] width 26 height 12
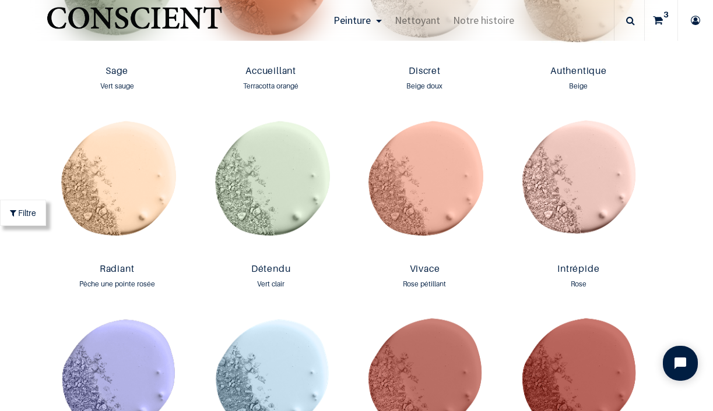
scroll to position [1125, 0]
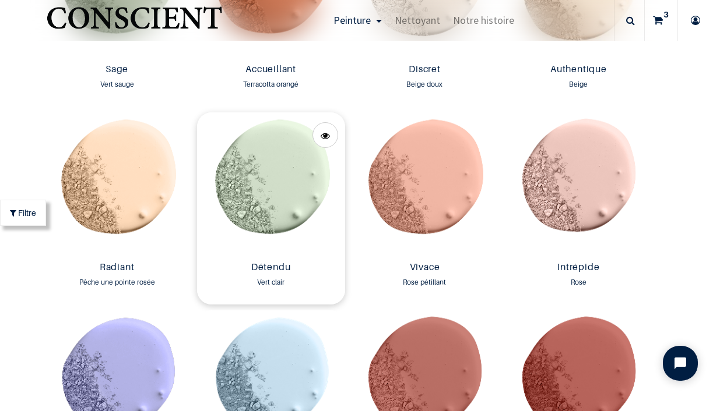
click at [277, 171] on img at bounding box center [271, 184] width 148 height 145
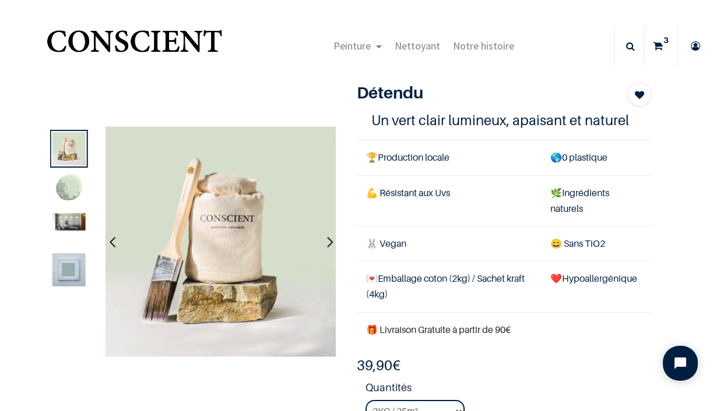
click at [79, 216] on img at bounding box center [68, 221] width 33 height 17
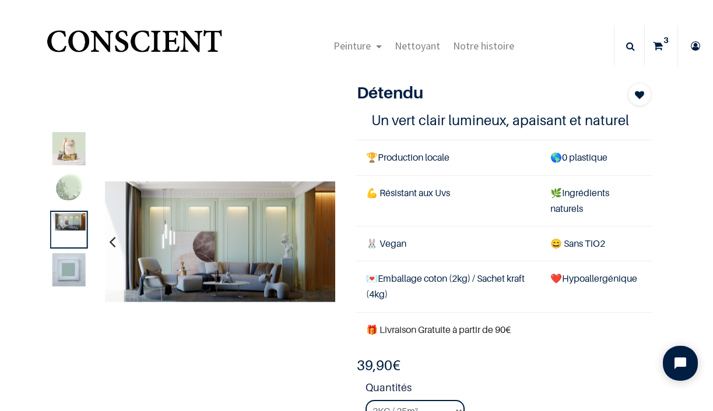
scroll to position [164, 0]
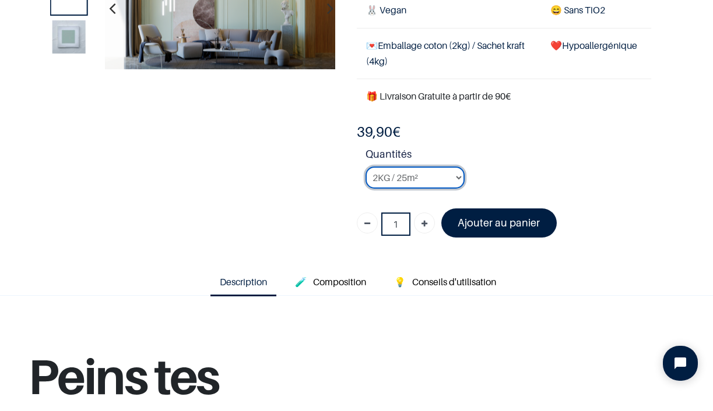
select select "104"
click option "Testeur" at bounding box center [0, 0] width 0 height 0
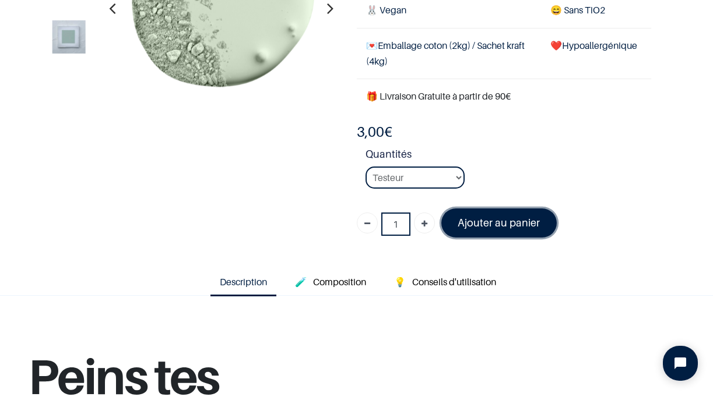
click at [487, 220] on font "Ajouter au panier" at bounding box center [499, 223] width 82 height 12
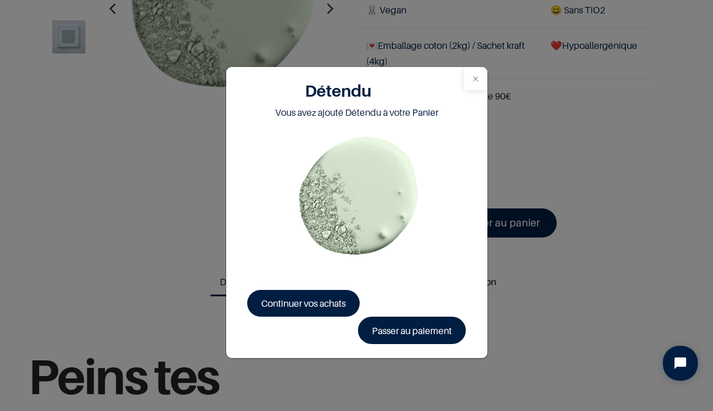
click at [474, 83] on button "Close" at bounding box center [475, 78] width 23 height 23
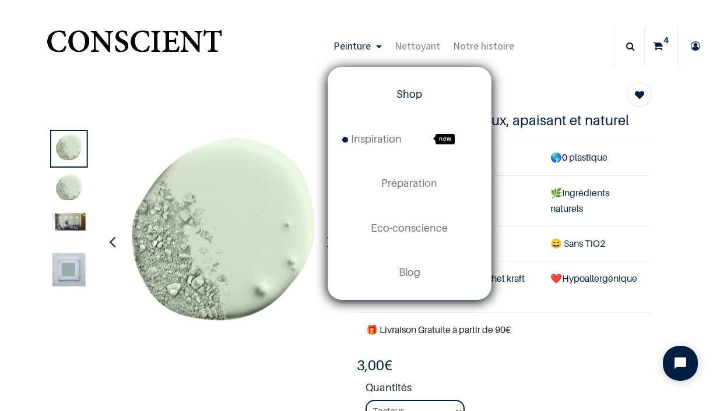
click at [407, 99] on span "Shop" at bounding box center [409, 94] width 26 height 12
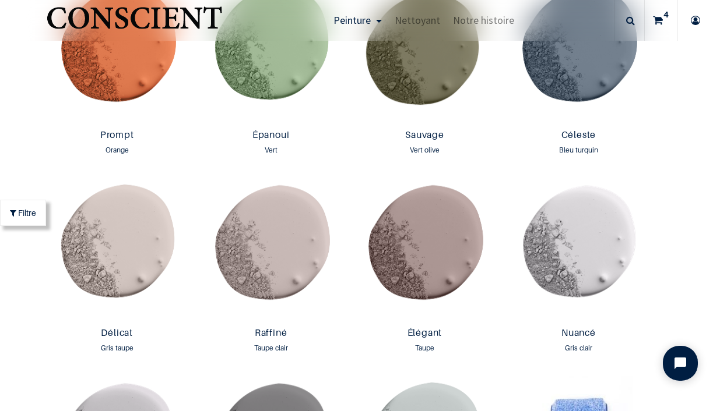
scroll to position [1593, 0]
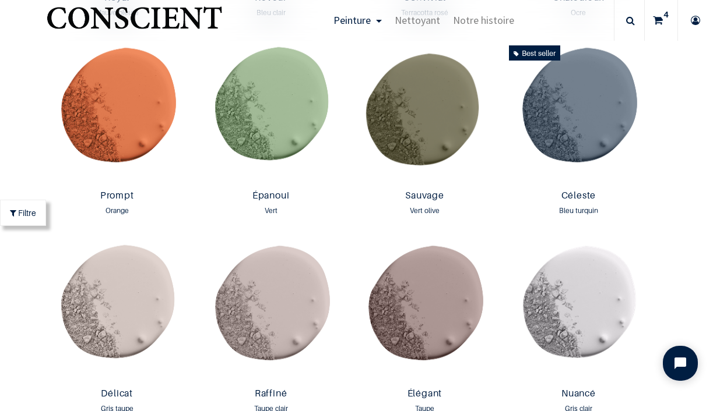
click at [408, 96] on img at bounding box center [425, 113] width 148 height 145
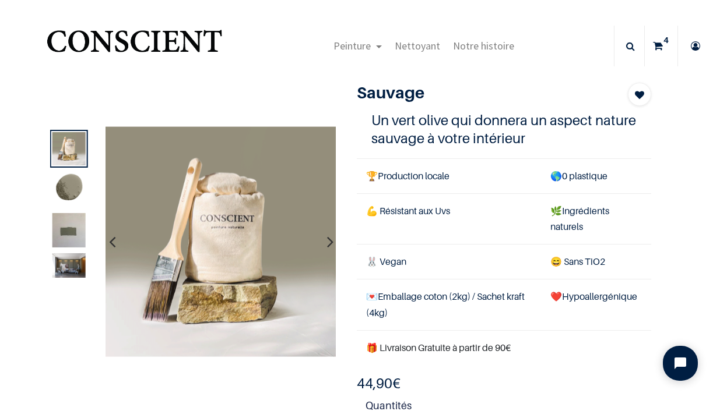
click at [72, 261] on img at bounding box center [68, 266] width 33 height 24
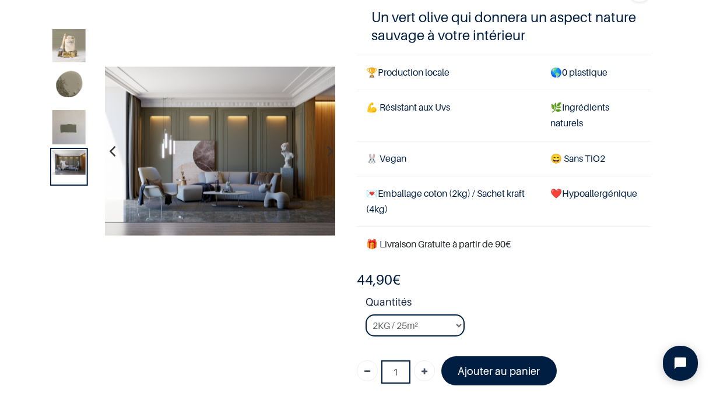
scroll to position [140, 0]
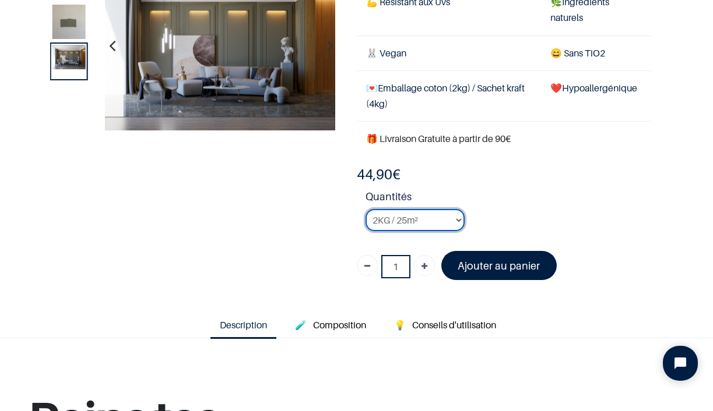
select select "62"
click option "Testeur" at bounding box center [0, 0] width 0 height 0
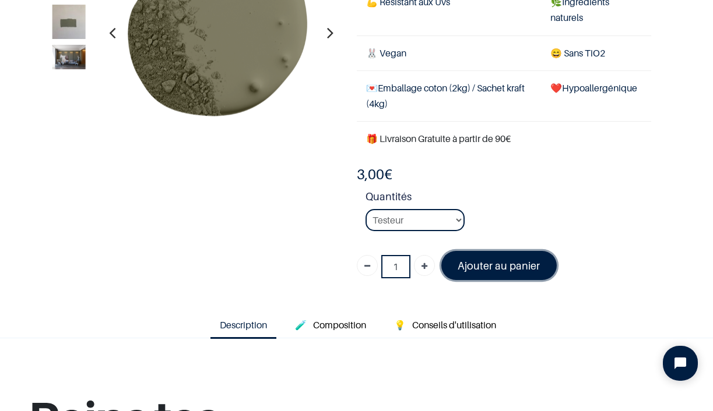
click at [473, 264] on font "Ajouter au panier" at bounding box center [499, 266] width 82 height 12
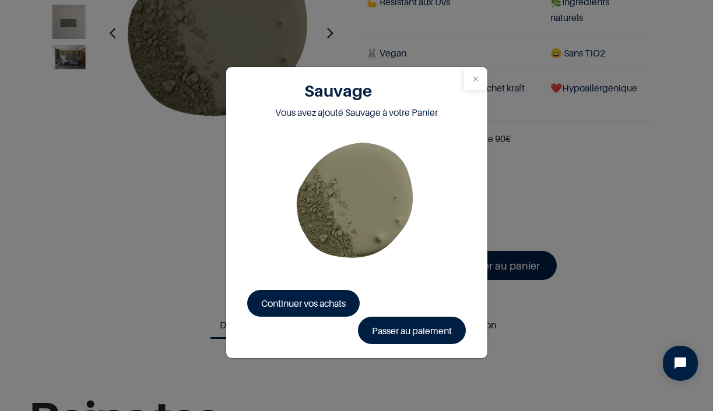
click at [475, 74] on button "Close" at bounding box center [475, 78] width 23 height 23
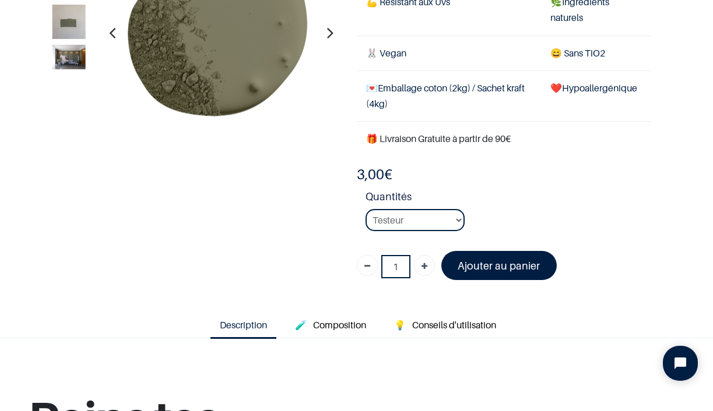
scroll to position [140, 0]
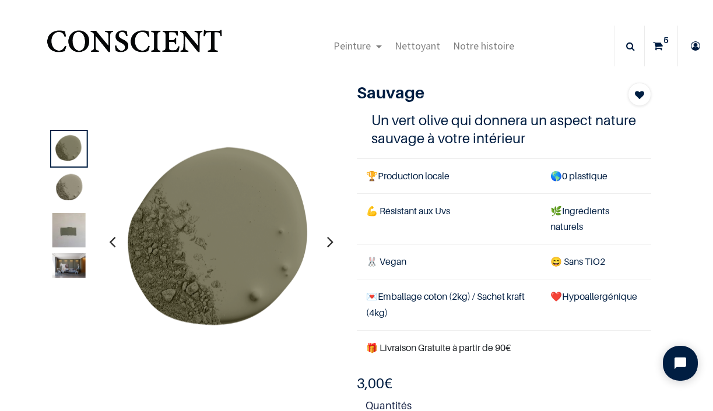
click at [663, 44] on sup "5" at bounding box center [665, 40] width 11 height 12
